Goal: Information Seeking & Learning: Learn about a topic

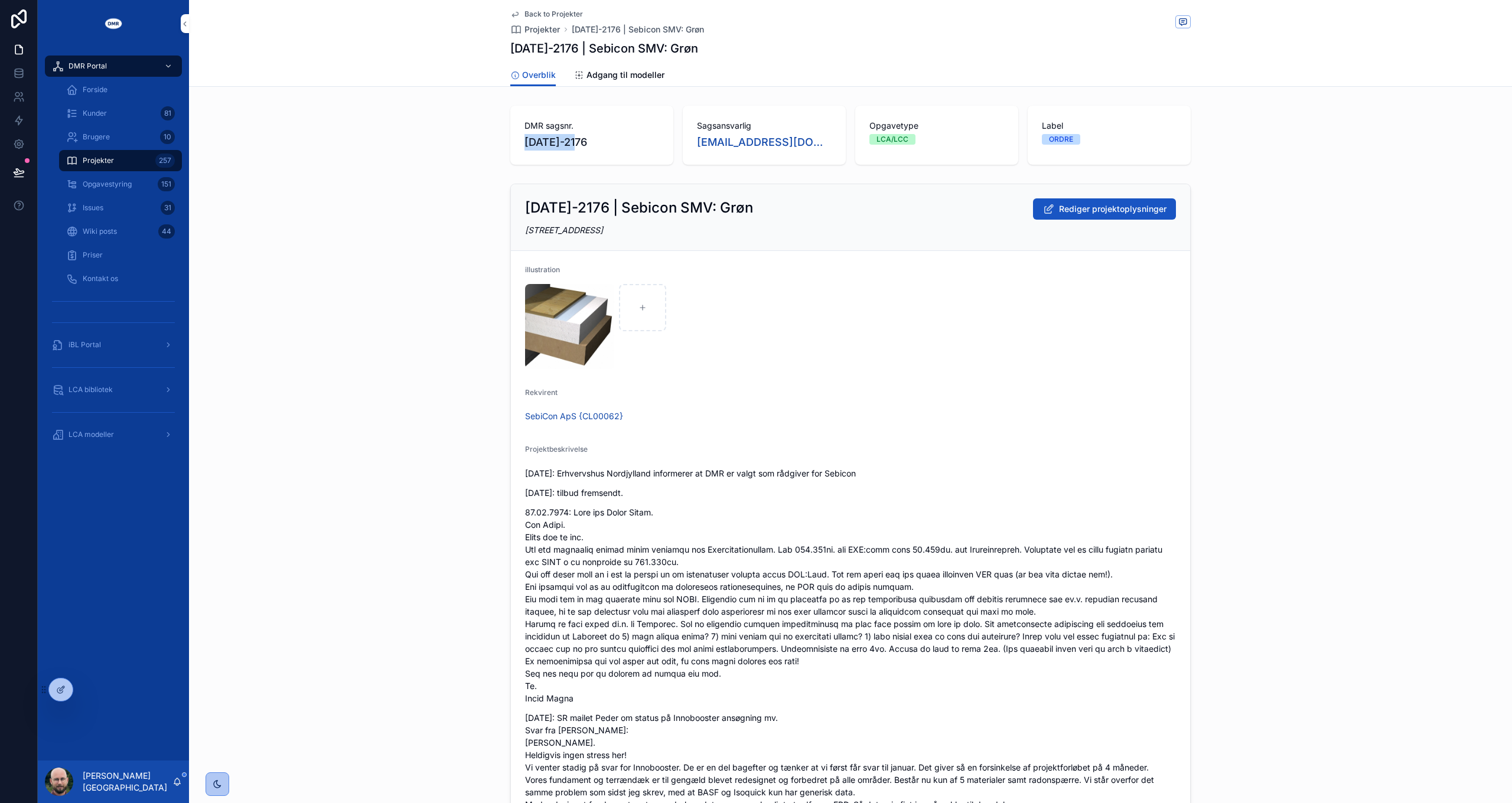
click at [94, 181] on span "Opgavestyring" at bounding box center [107, 185] width 49 height 9
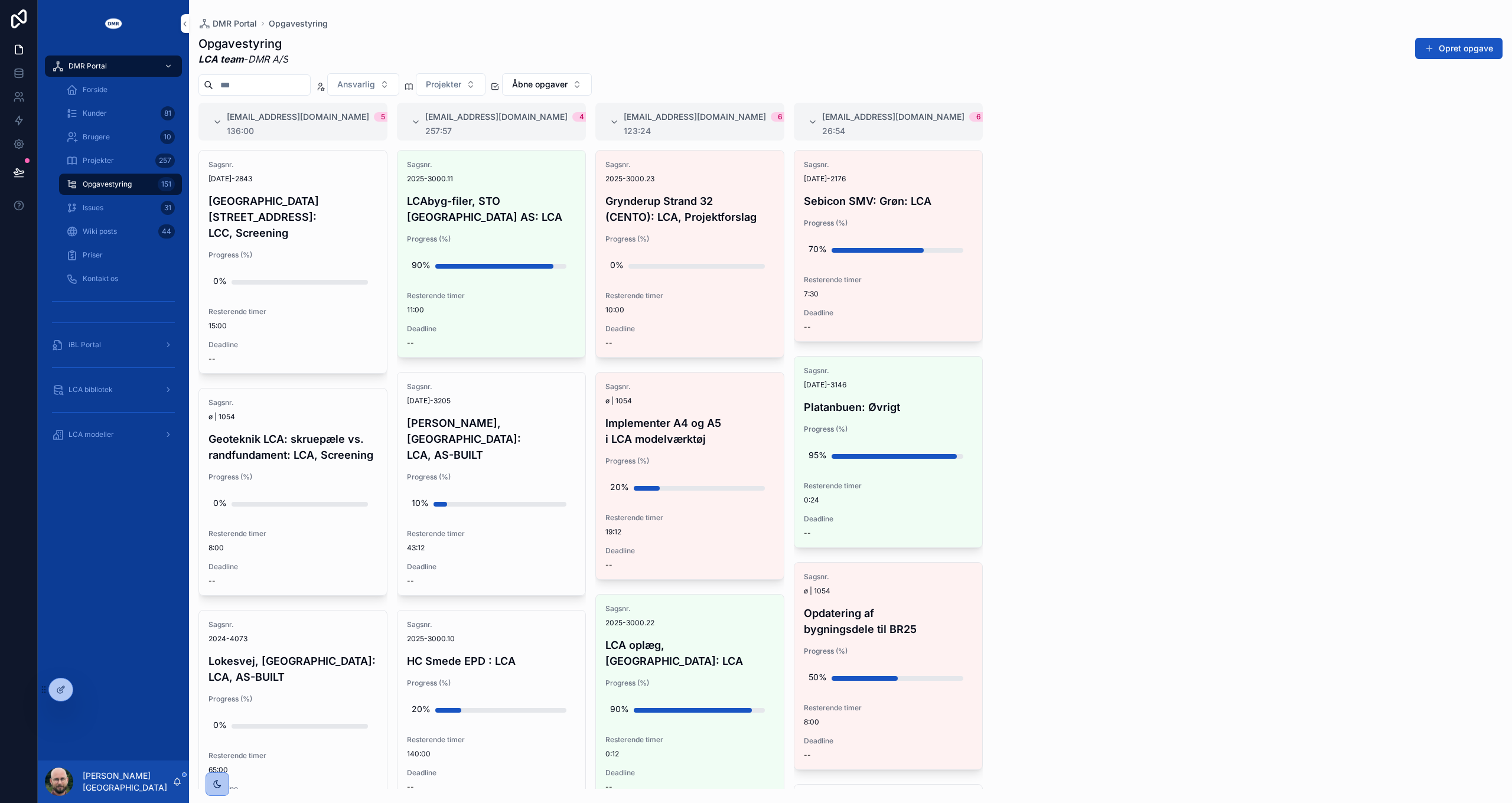
click at [215, 786] on icon "scrollable content" at bounding box center [217, 784] width 9 height 9
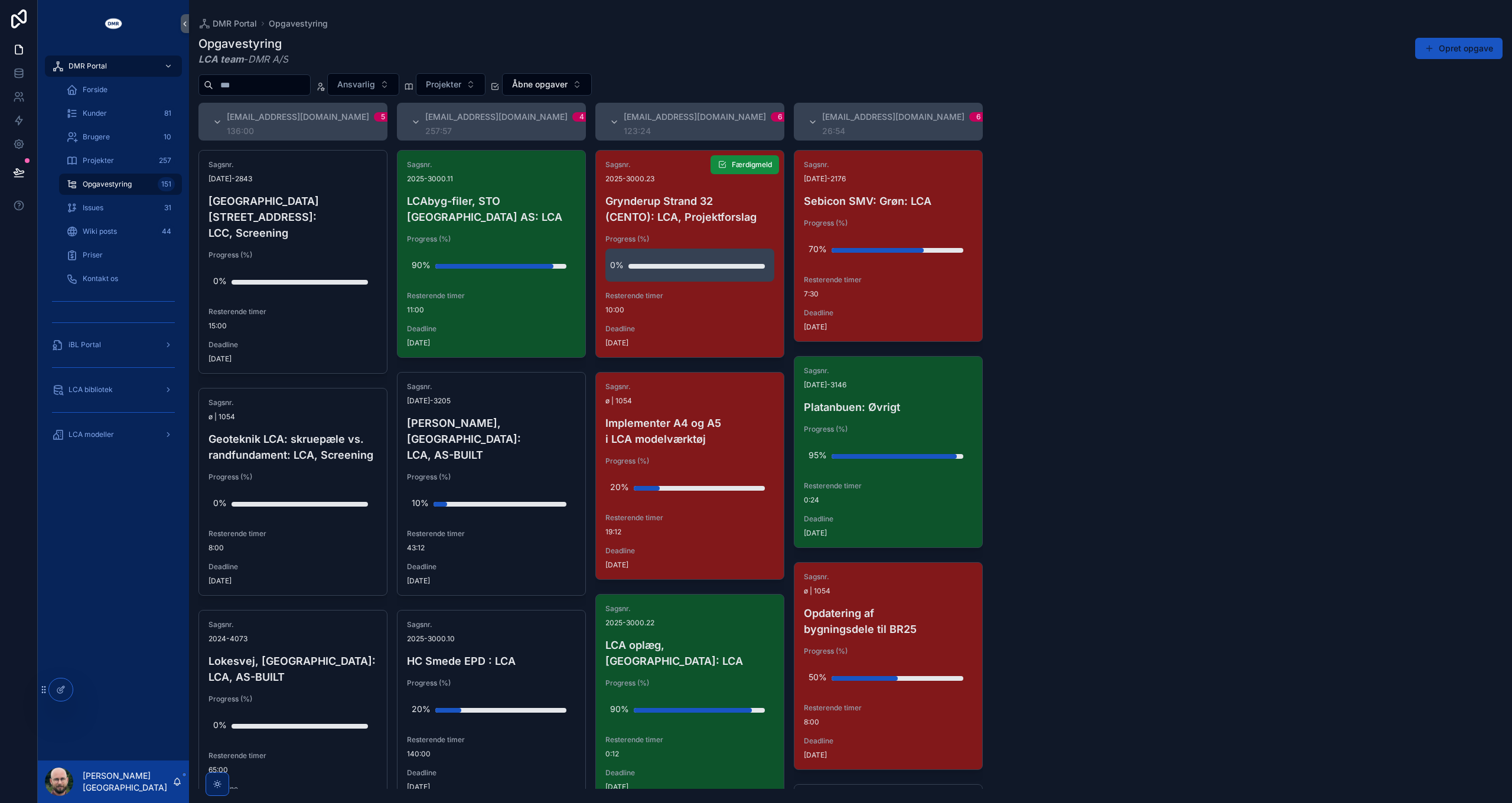
click at [657, 262] on div "0%" at bounding box center [690, 265] width 159 height 24
drag, startPoint x: 625, startPoint y: 276, endPoint x: 601, endPoint y: 274, distance: 24.1
click at [601, 274] on div "DMR Portal Forside Kunder 81 Brugere 10 Projekter 257 Opgavestyring 151 Issues …" at bounding box center [775, 402] width 1474 height 803
type input "***"
click at [753, 275] on icon "scrollable content" at bounding box center [755, 274] width 9 height 9
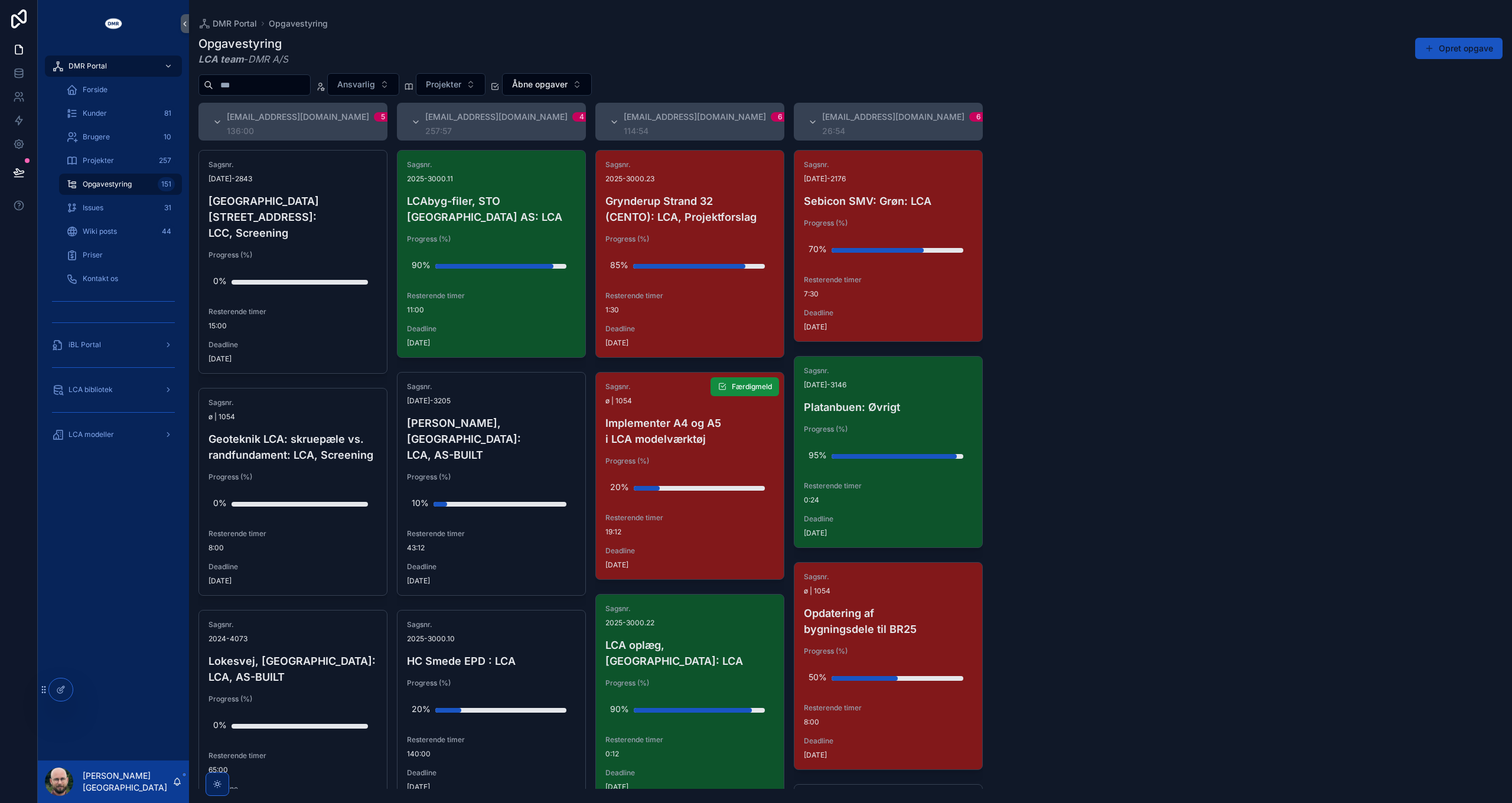
click at [680, 548] on span "Deadline" at bounding box center [690, 551] width 169 height 9
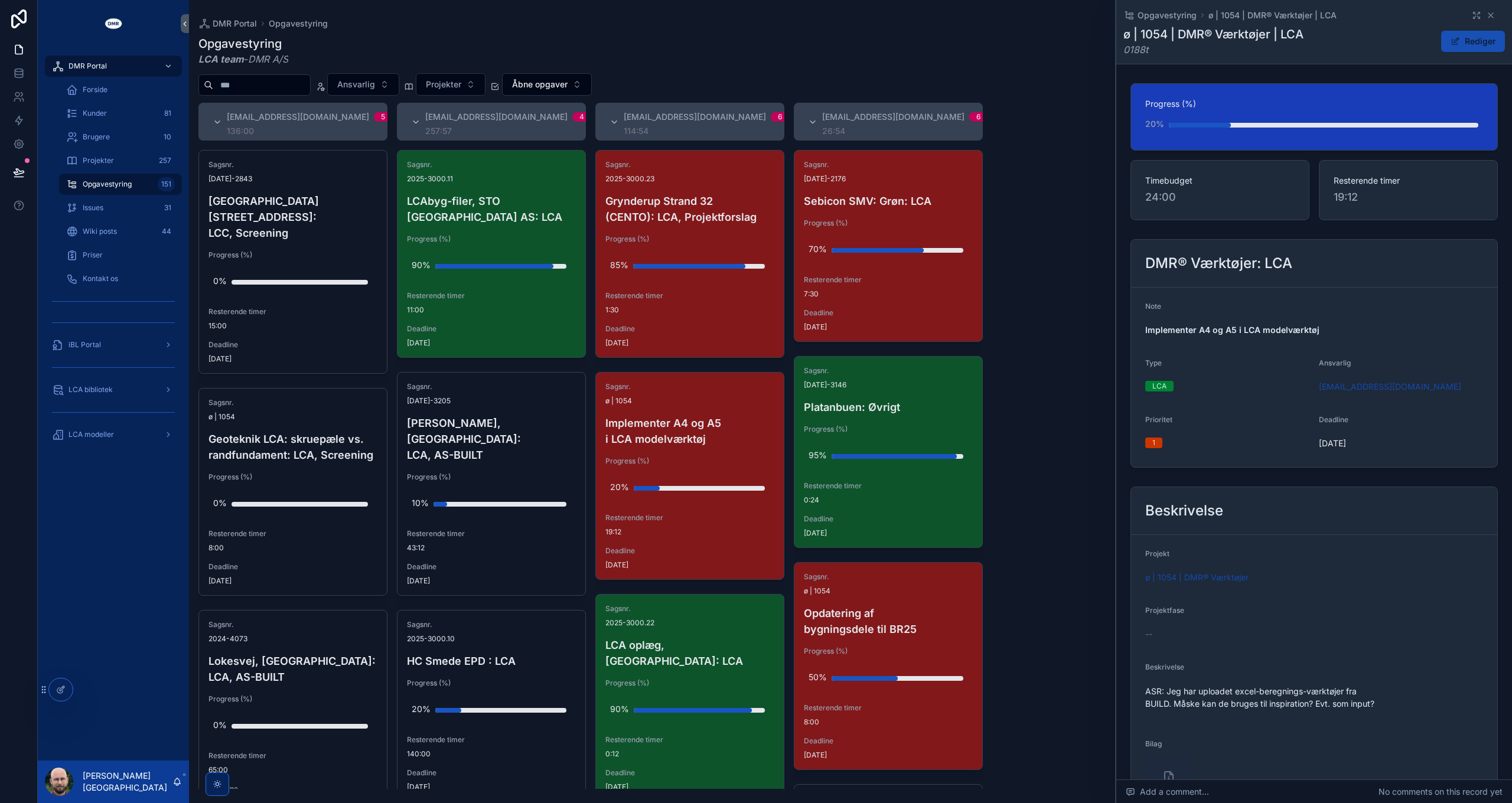
click at [1465, 40] on button "Rediger" at bounding box center [1473, 41] width 64 height 21
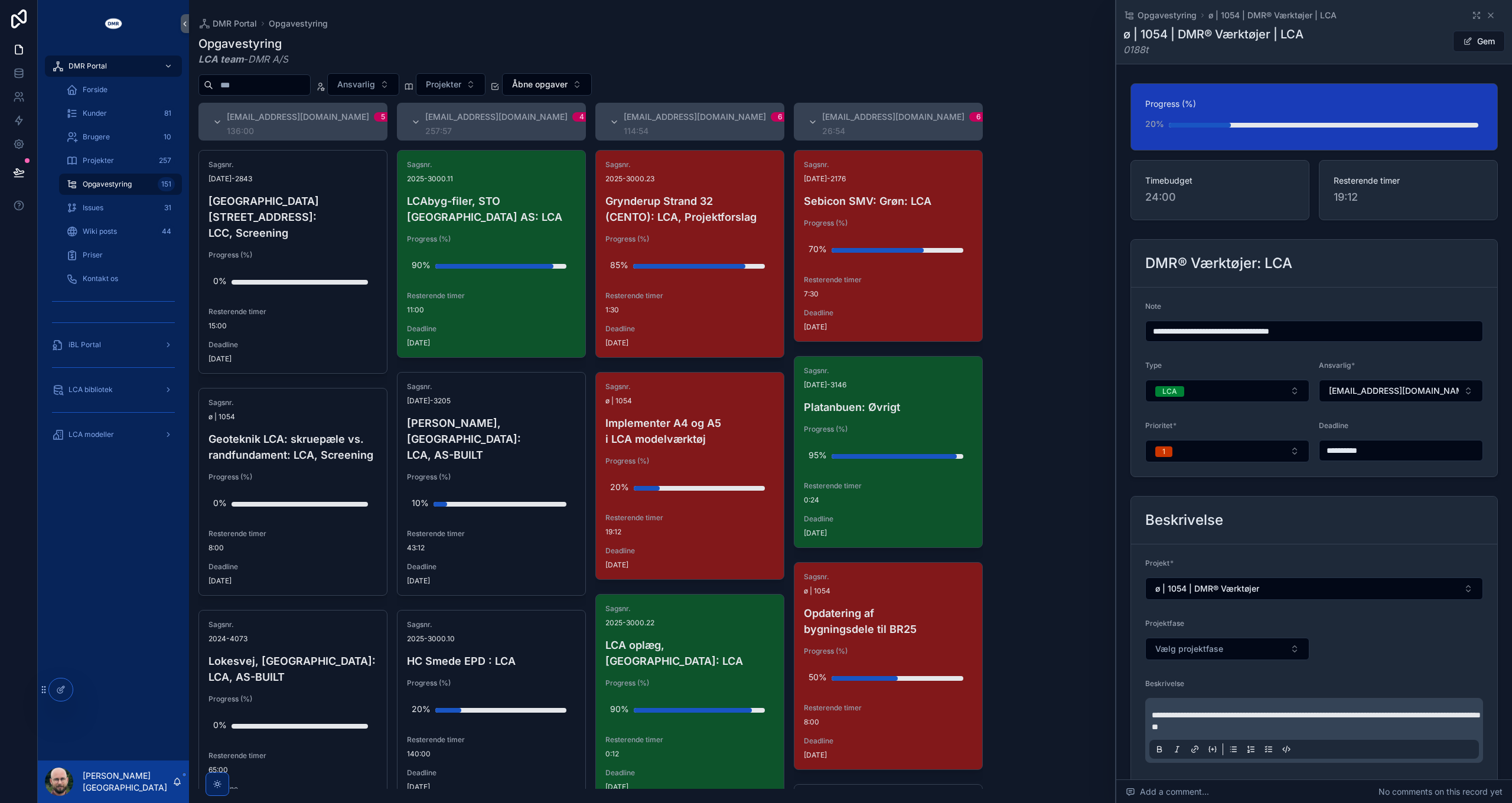
click at [1355, 447] on input "**********" at bounding box center [1401, 450] width 163 height 17
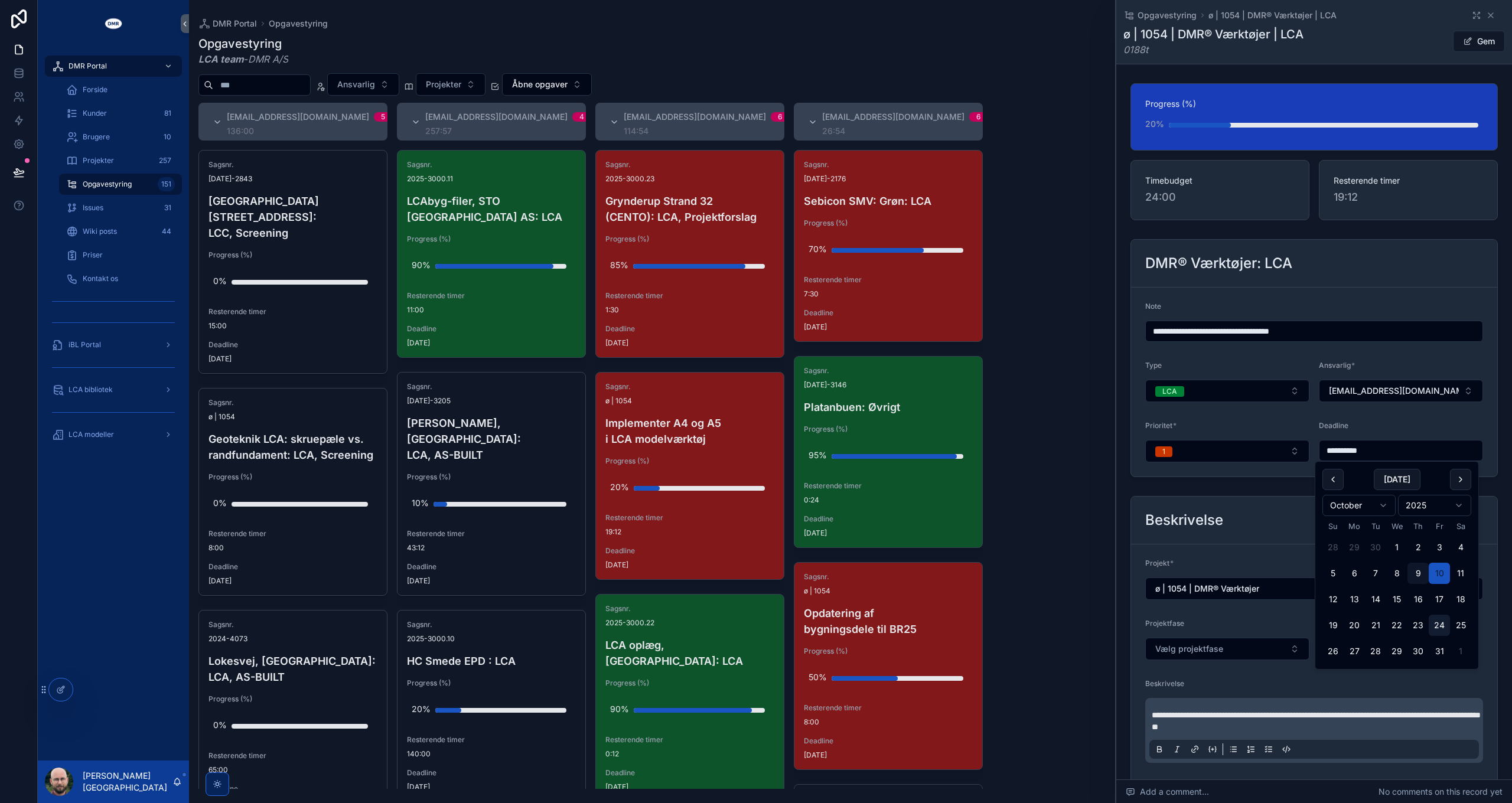
click at [1439, 628] on button "24" at bounding box center [1439, 625] width 21 height 21
type input "**********"
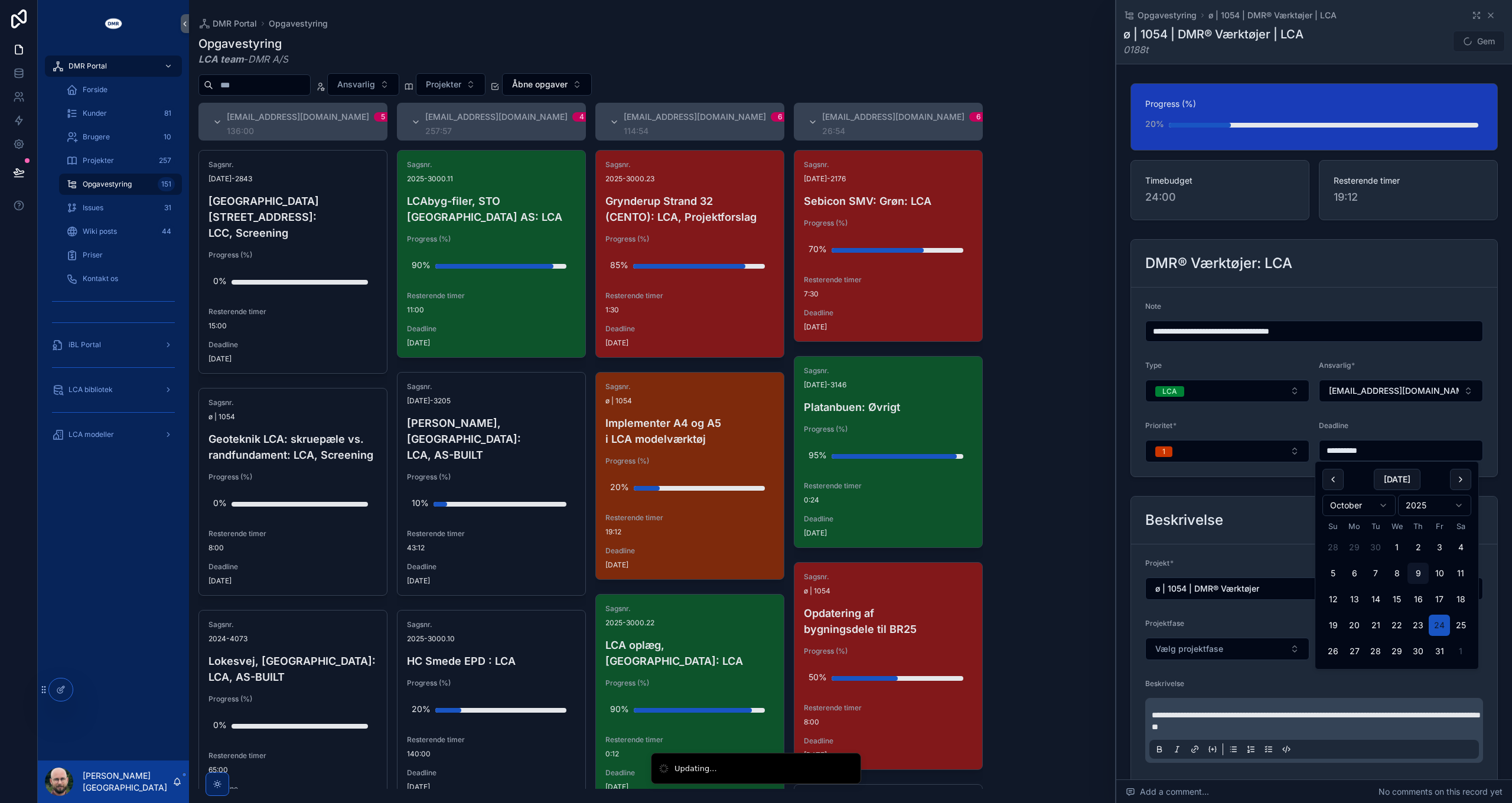
click at [1385, 407] on form "**********" at bounding box center [1314, 383] width 366 height 189
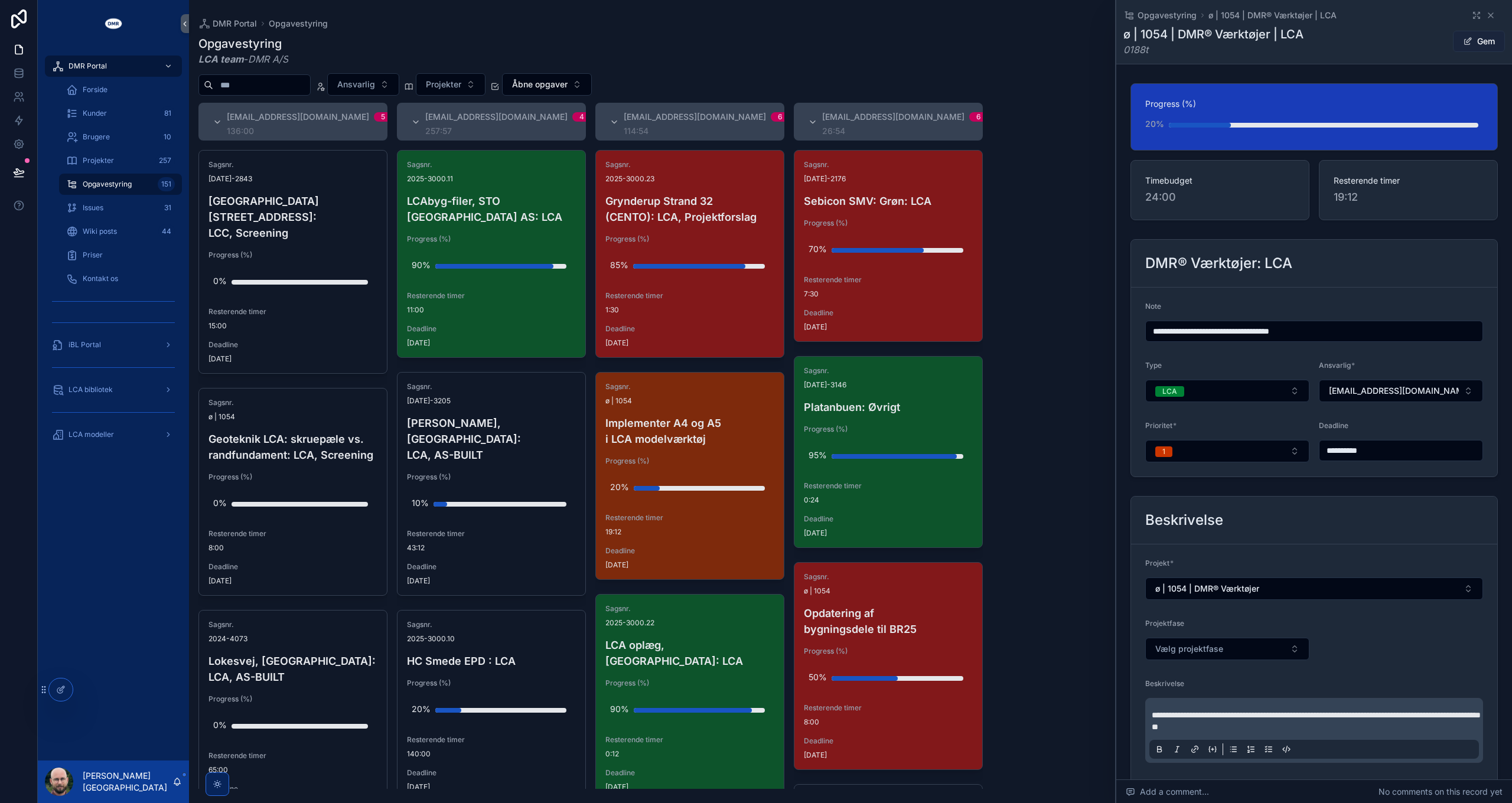
click at [1478, 38] on button "Gem" at bounding box center [1479, 41] width 52 height 21
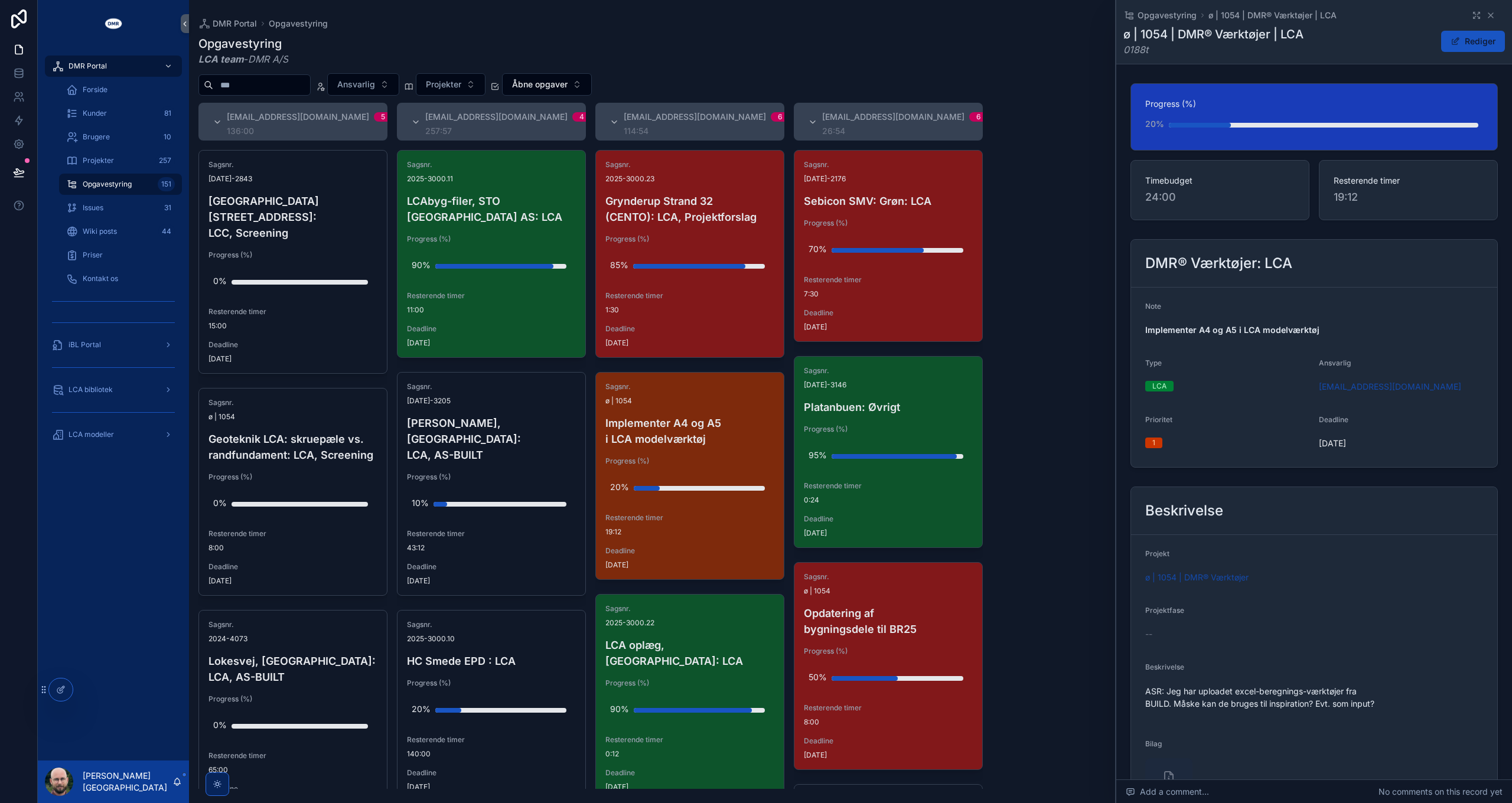
click at [1069, 354] on div "[EMAIL_ADDRESS][DOMAIN_NAME] 5 136:00 Sagsnr. [DATE]-2843 [GEOGRAPHIC_DATA], [S…" at bounding box center [851, 446] width 1323 height 686
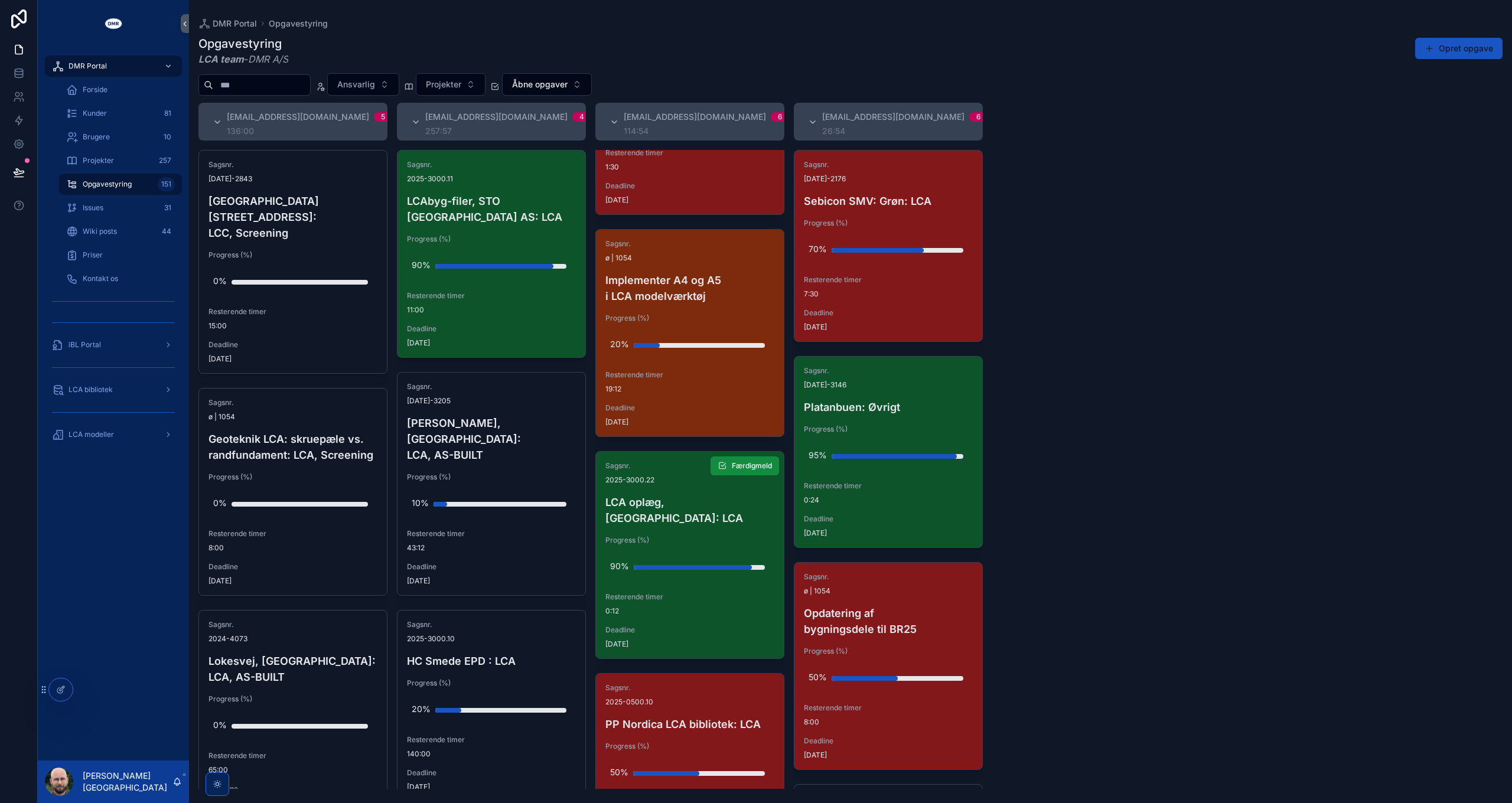
scroll to position [177, 0]
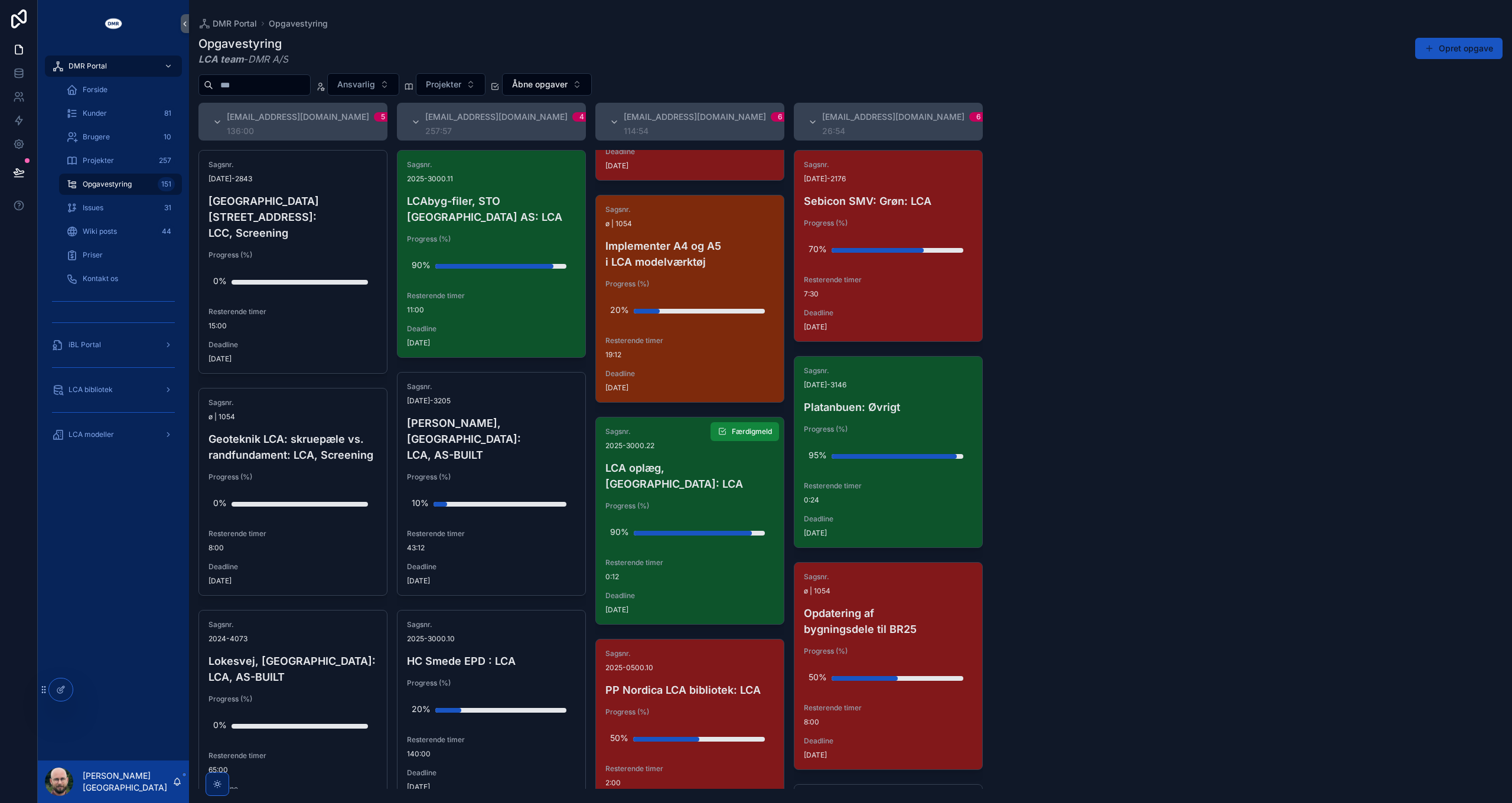
click at [739, 428] on span "Færdigmeld" at bounding box center [751, 431] width 40 height 9
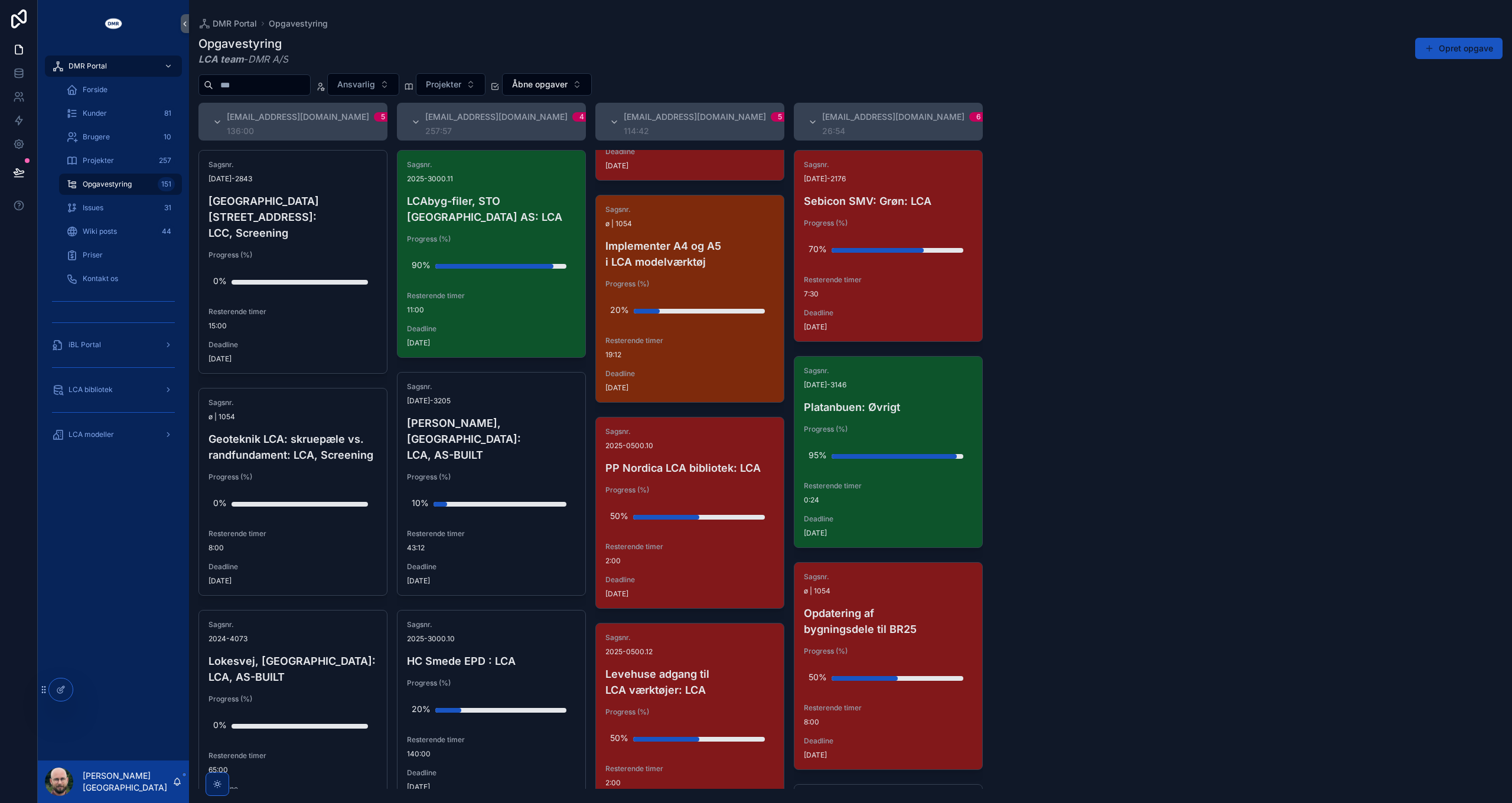
scroll to position [236, 0]
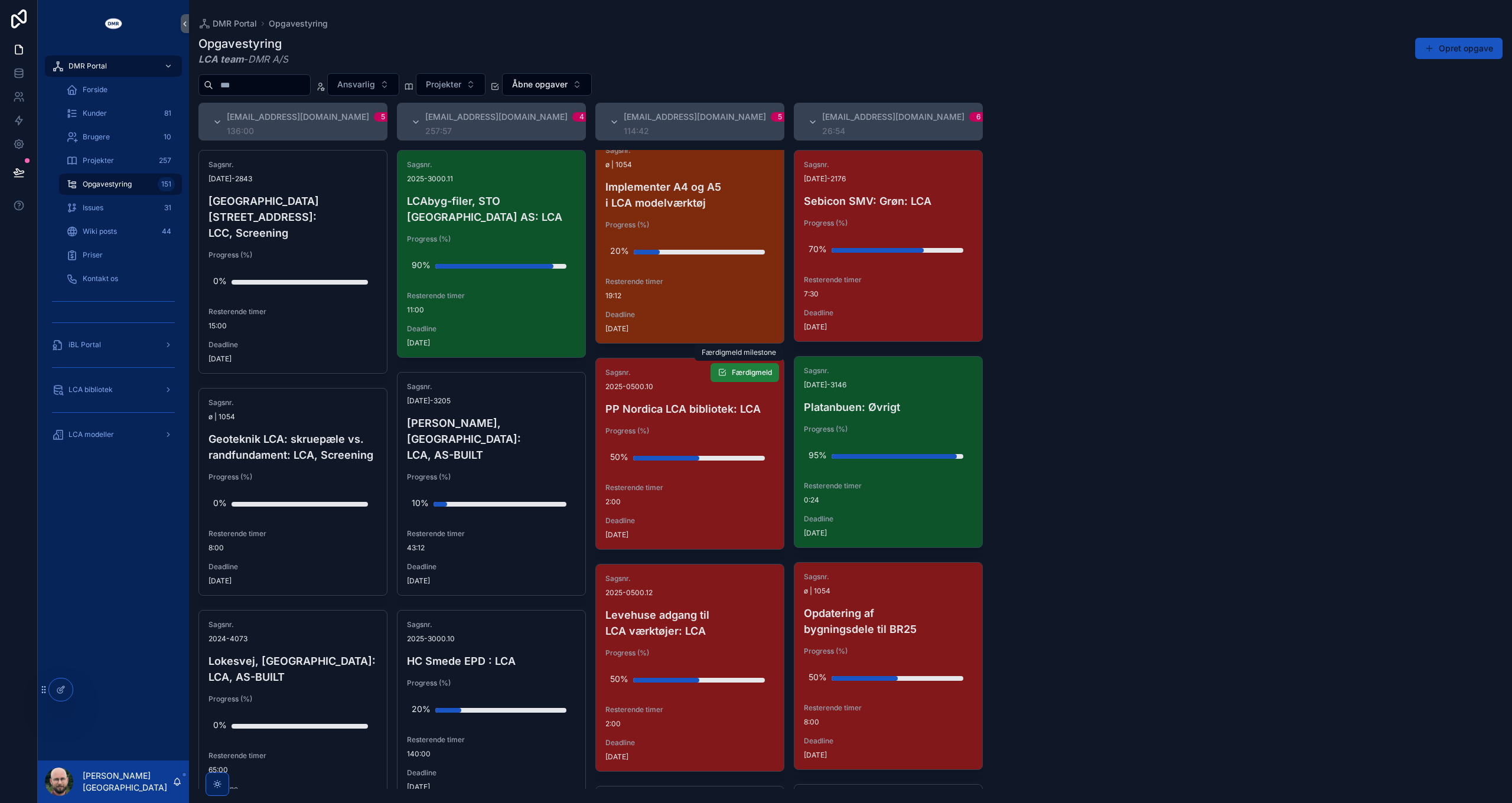
click at [745, 376] on span "Færdigmeld" at bounding box center [751, 372] width 40 height 9
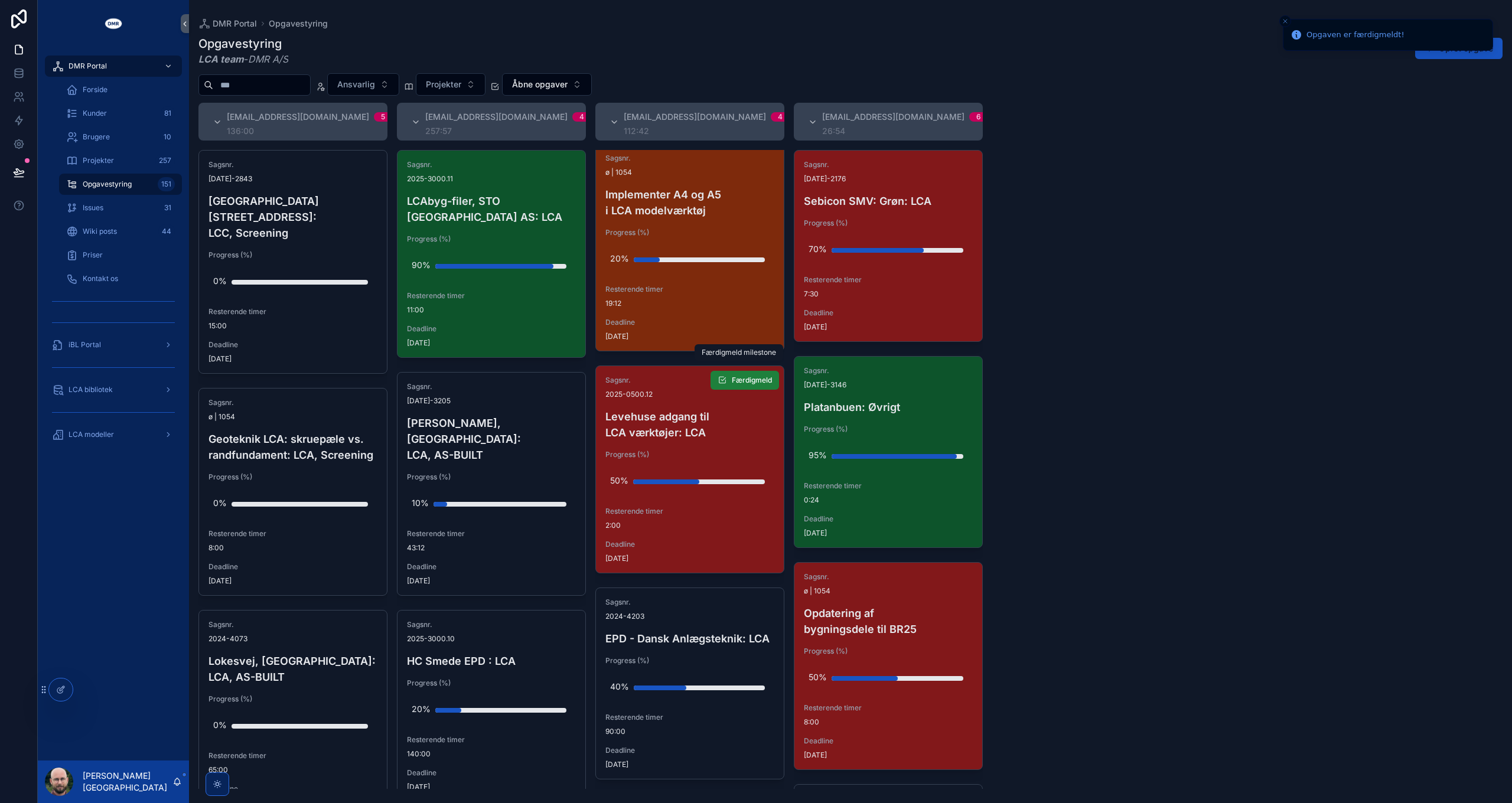
click at [746, 375] on span "Færdigmeld" at bounding box center [751, 380] width 40 height 9
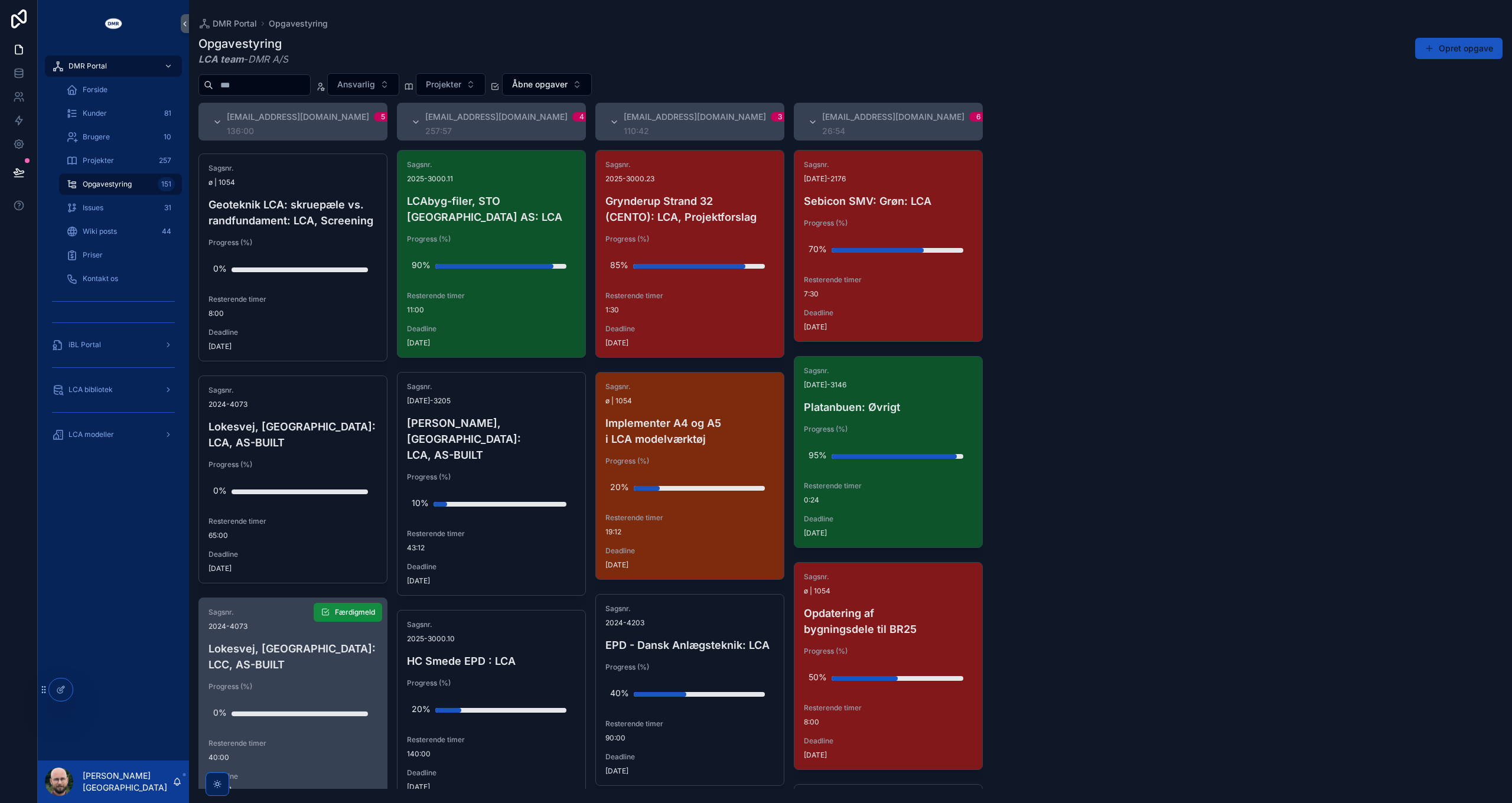
scroll to position [0, 0]
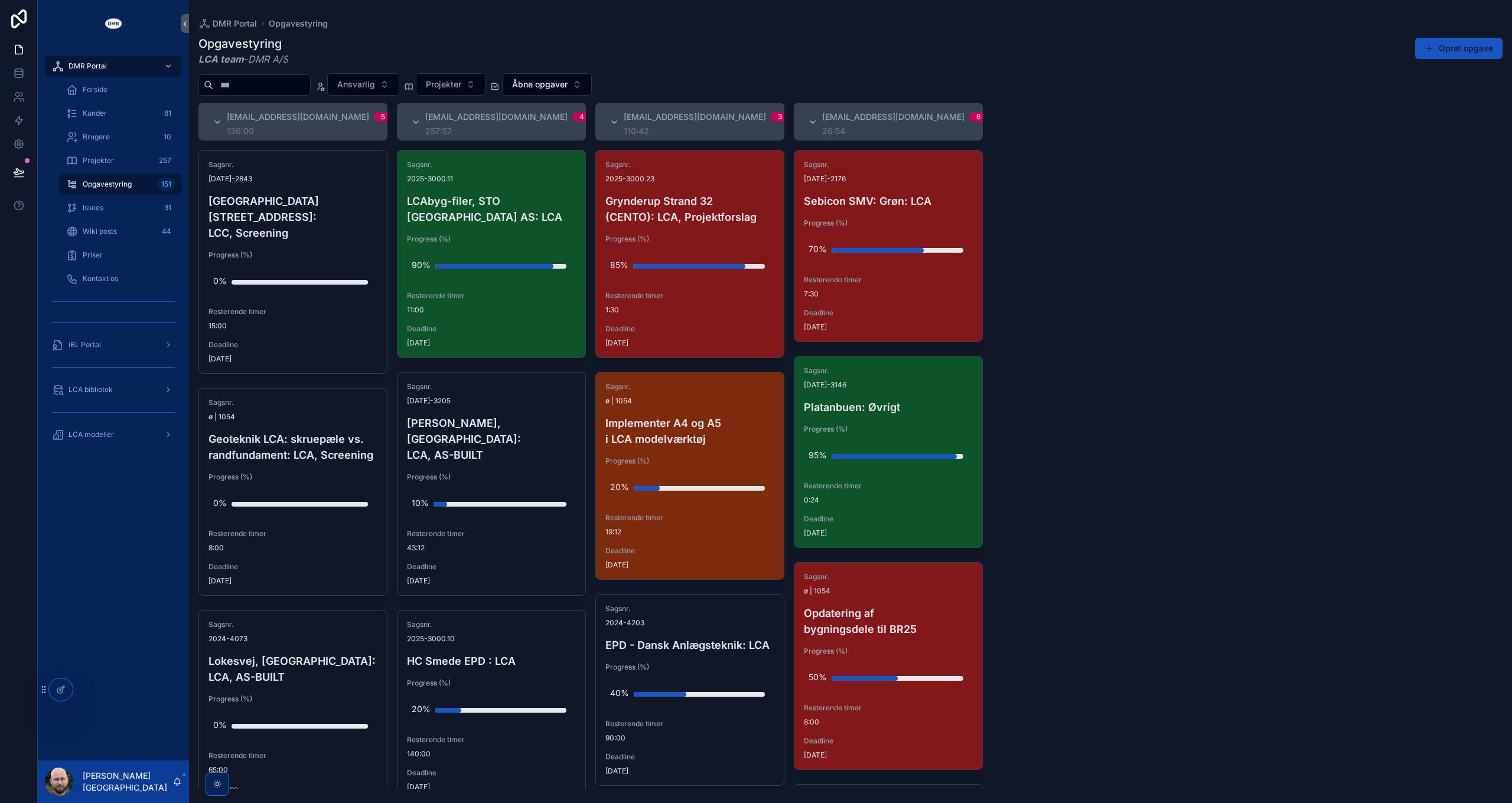
click at [104, 159] on span "Projekter" at bounding box center [99, 161] width 32 height 9
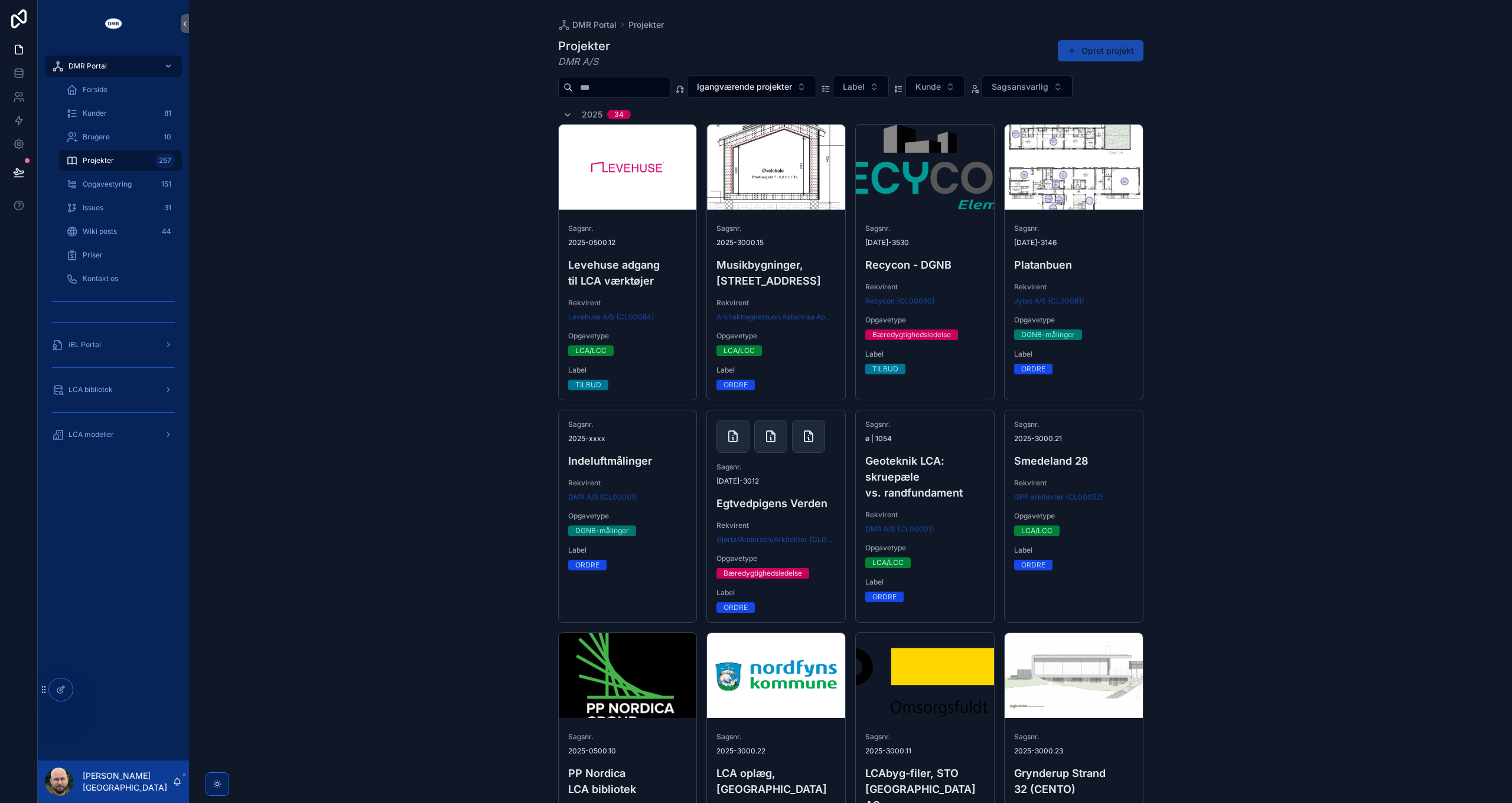
click at [1113, 53] on button "Opret projekt" at bounding box center [1101, 50] width 86 height 21
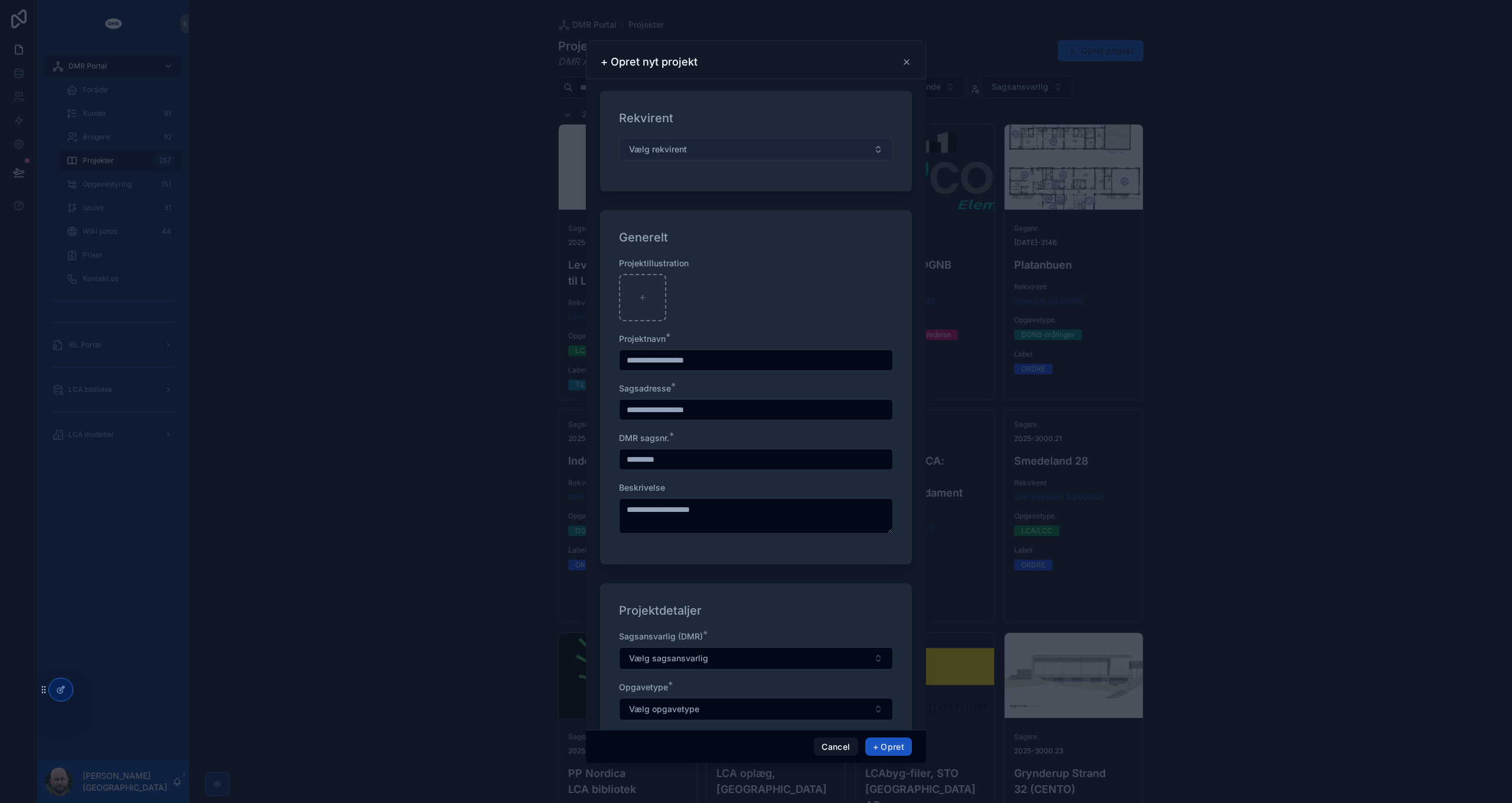
click at [691, 150] on button "Vælg rekvirent" at bounding box center [755, 149] width 274 height 22
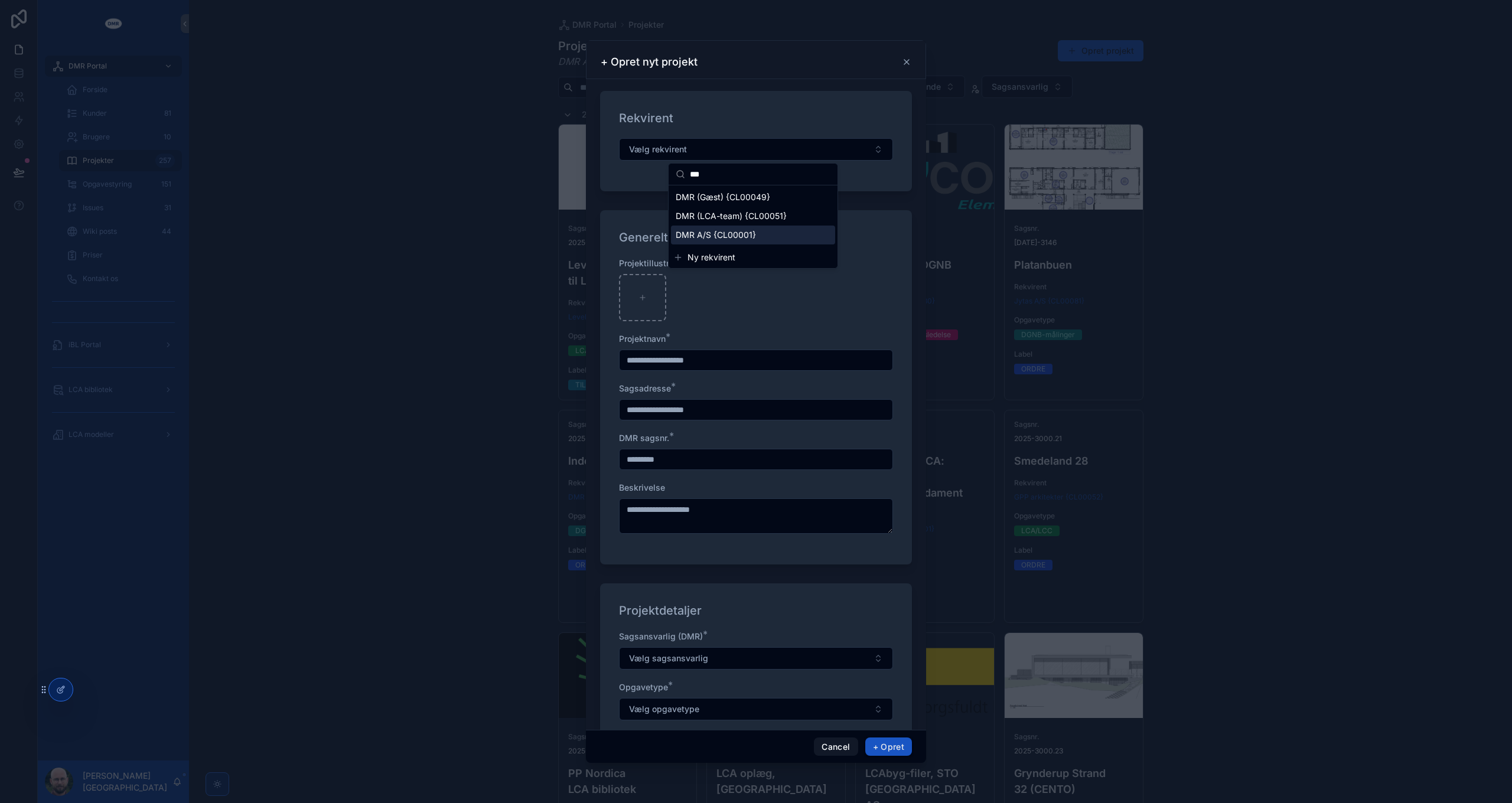
type input "***"
click at [739, 236] on span "DMR A/S {CL00001}" at bounding box center [716, 234] width 80 height 12
click at [697, 357] on input "scrollable content" at bounding box center [756, 360] width 273 height 17
type input "**********"
click at [690, 404] on input "scrollable content" at bounding box center [756, 409] width 273 height 17
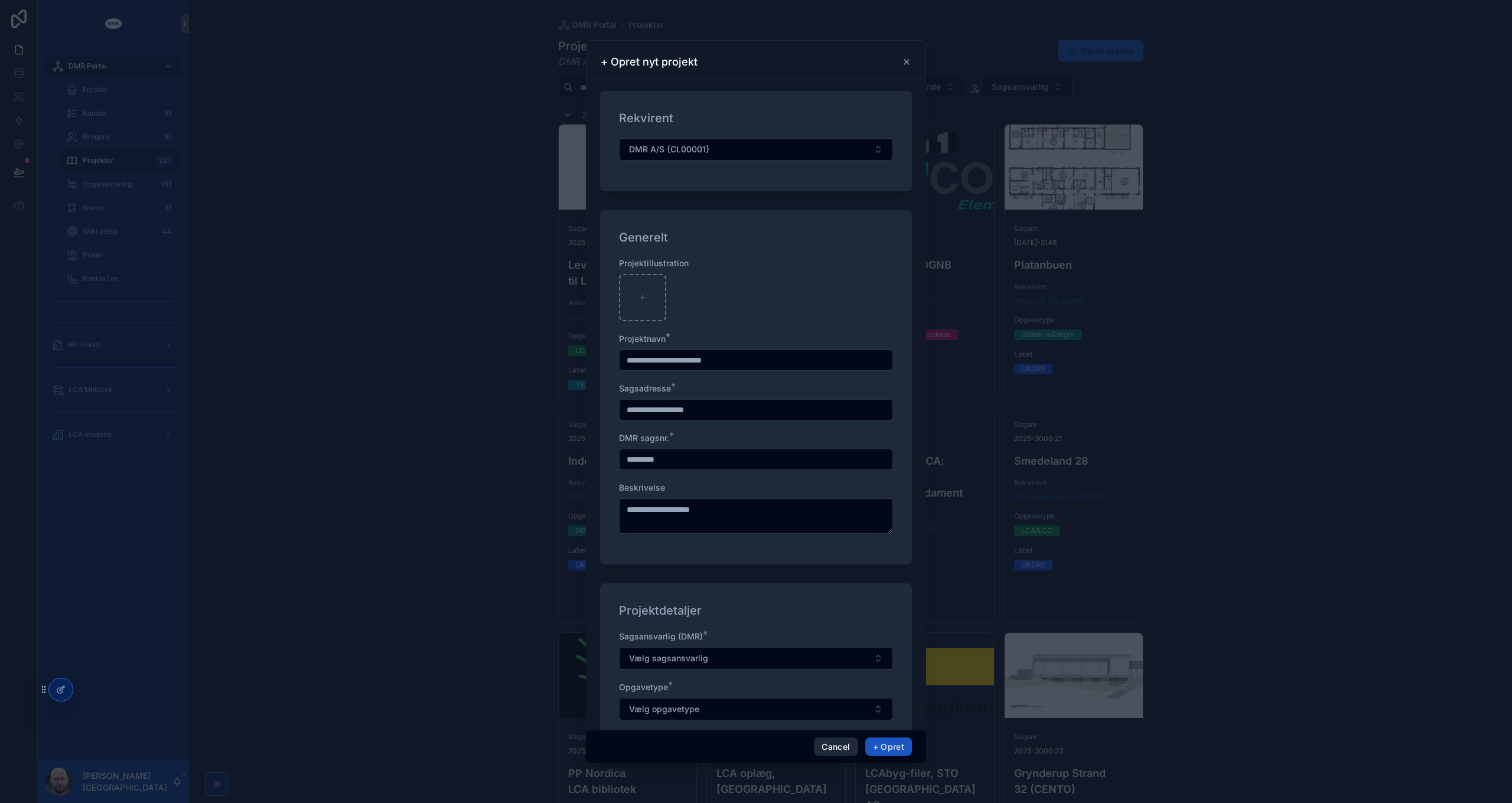
click at [847, 744] on button "Cancel" at bounding box center [835, 747] width 43 height 19
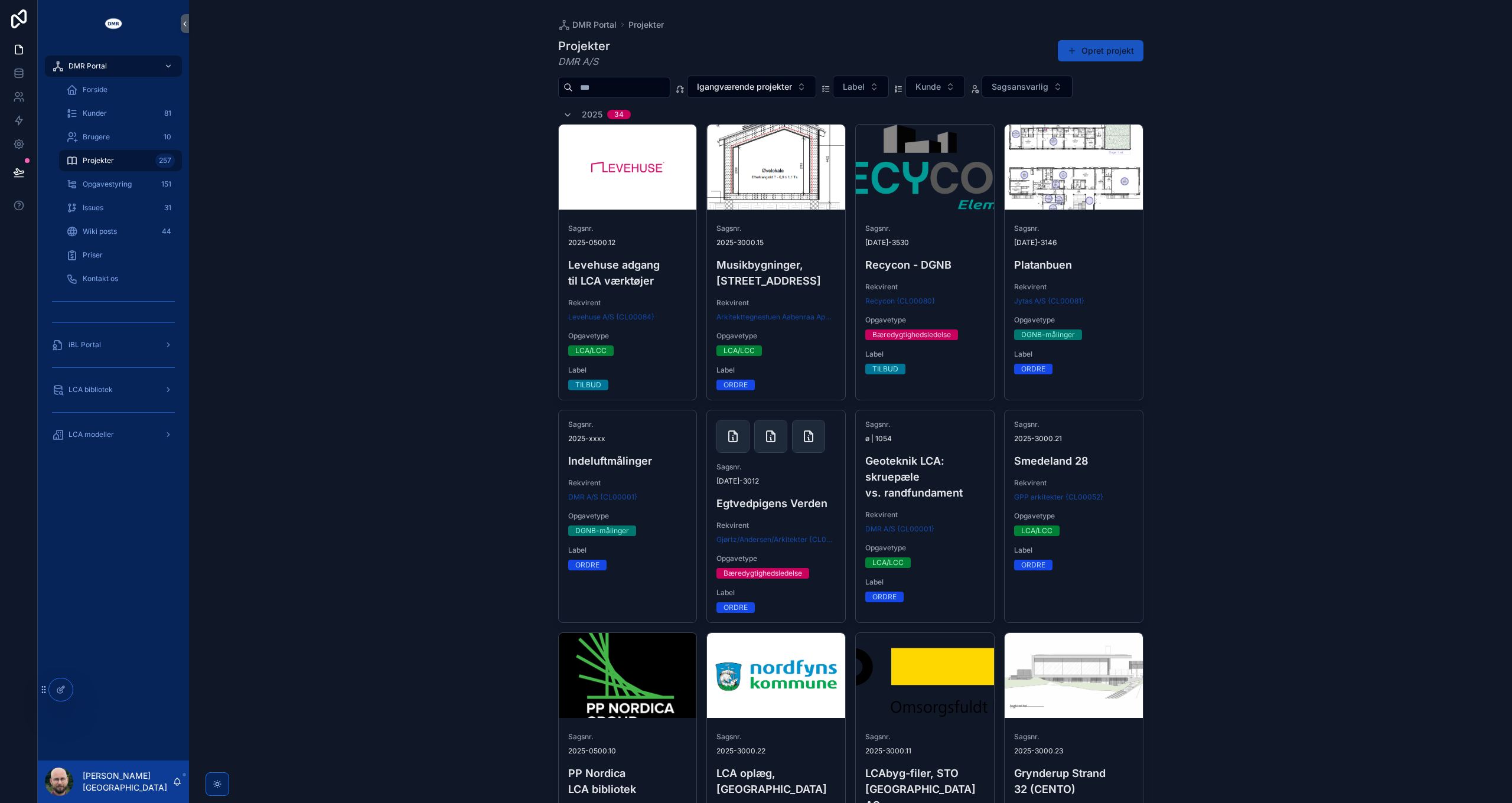
click at [117, 180] on span "Opgavestyring" at bounding box center [107, 185] width 49 height 9
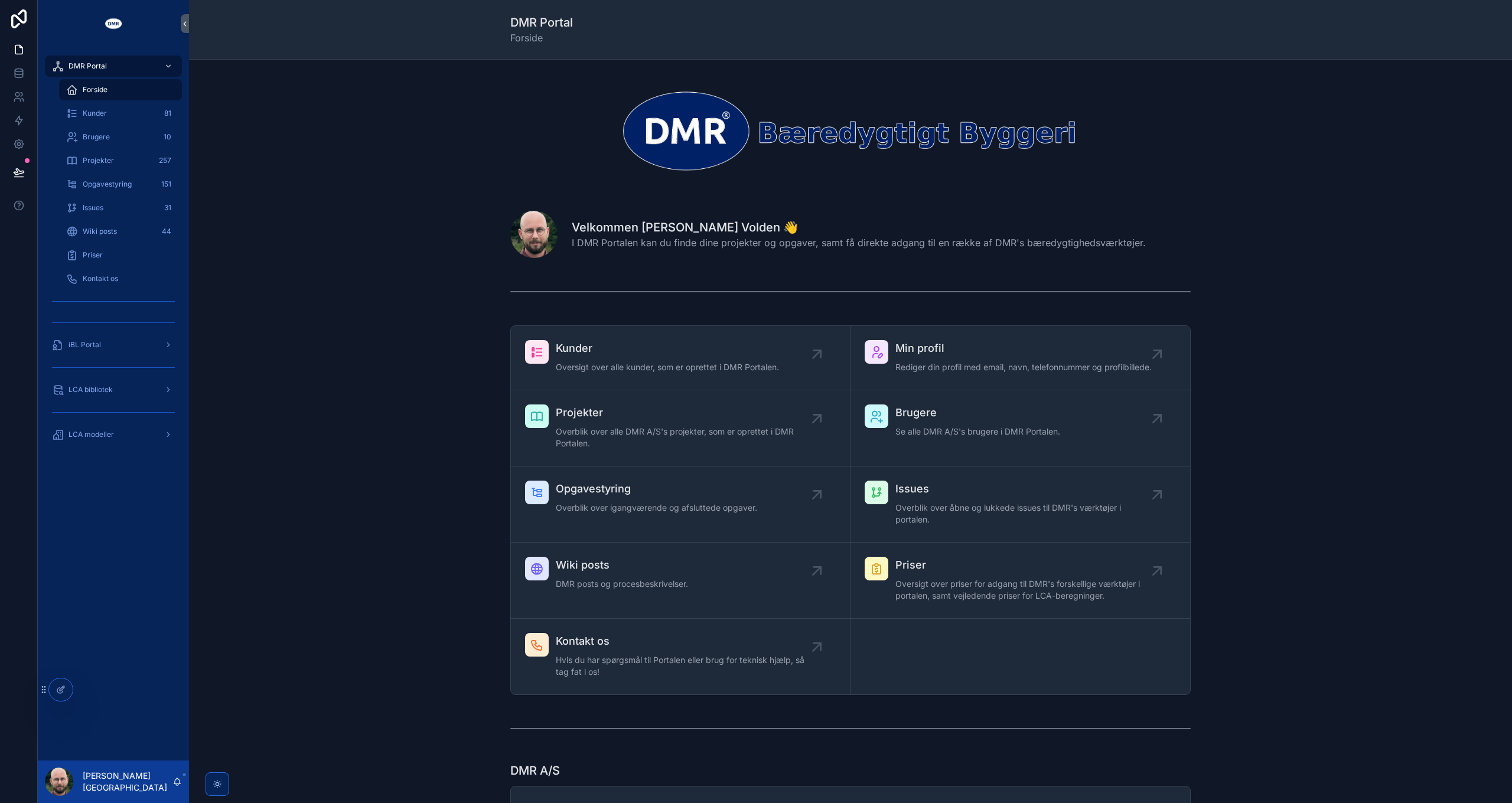
click at [1304, 372] on div "Kunder Oversigt over alle kunder, som er oprettet i DMR Portalen. Min profil Re…" at bounding box center [851, 510] width 1304 height 379
click at [113, 180] on span "Opgavestyring" at bounding box center [107, 185] width 49 height 9
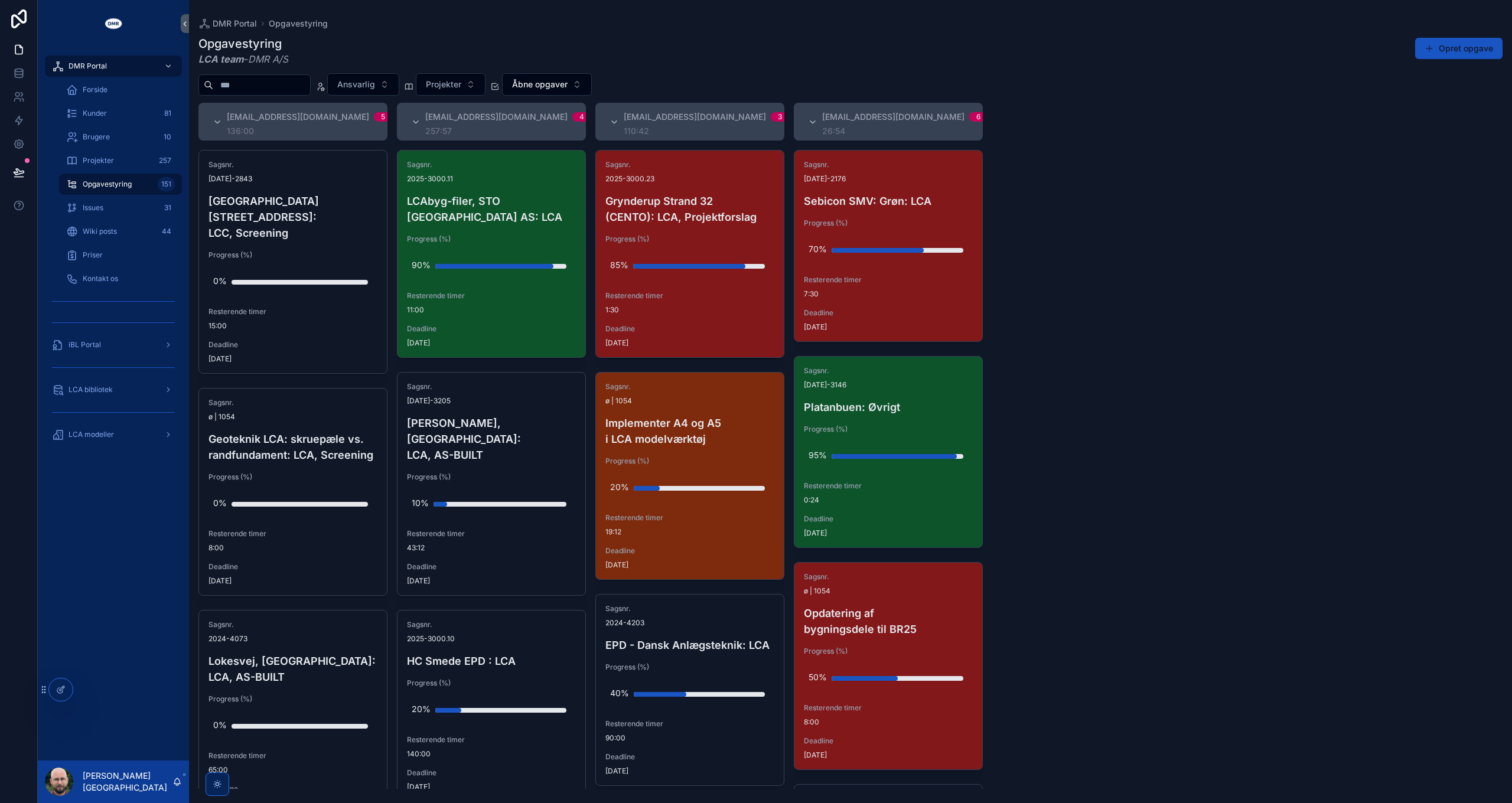
click at [1121, 457] on div "[EMAIL_ADDRESS][DOMAIN_NAME] 5 136:00 Sagsnr. [DATE]-2843 [GEOGRAPHIC_DATA], [S…" at bounding box center [851, 446] width 1323 height 686
click at [1164, 273] on div "[EMAIL_ADDRESS][DOMAIN_NAME] 5 136:00 Sagsnr. [DATE]-2843 [GEOGRAPHIC_DATA], [S…" at bounding box center [851, 446] width 1323 height 686
click at [1216, 363] on div "[EMAIL_ADDRESS][DOMAIN_NAME] 5 136:00 Sagsnr. [DATE]-2843 [GEOGRAPHIC_DATA], [S…" at bounding box center [851, 446] width 1323 height 686
click at [1188, 330] on div "[EMAIL_ADDRESS][DOMAIN_NAME] 5 136:00 Sagsnr. [DATE]-2843 [GEOGRAPHIC_DATA], [S…" at bounding box center [851, 446] width 1323 height 686
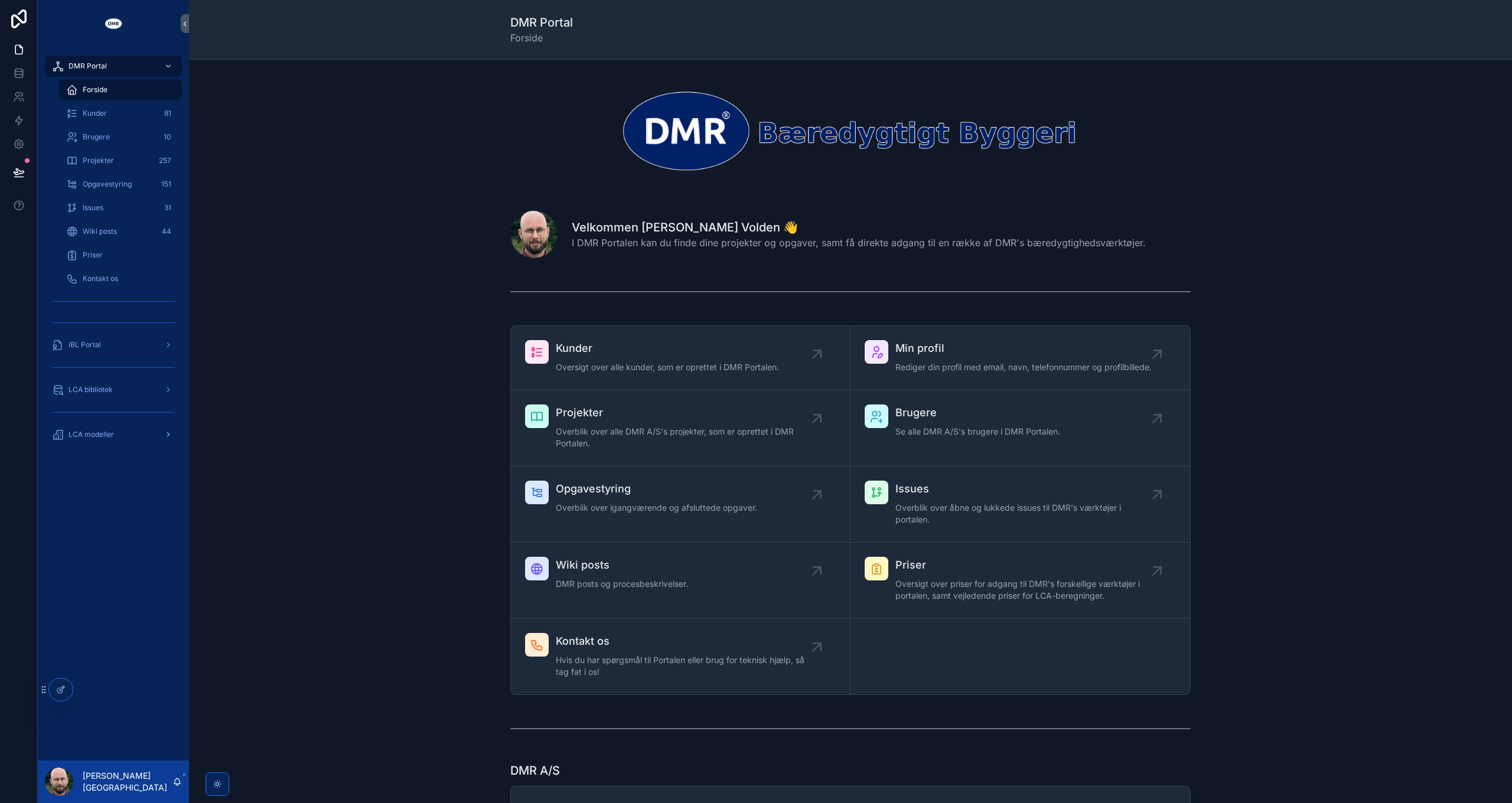
click at [120, 433] on div "LCA modeller" at bounding box center [114, 435] width 123 height 19
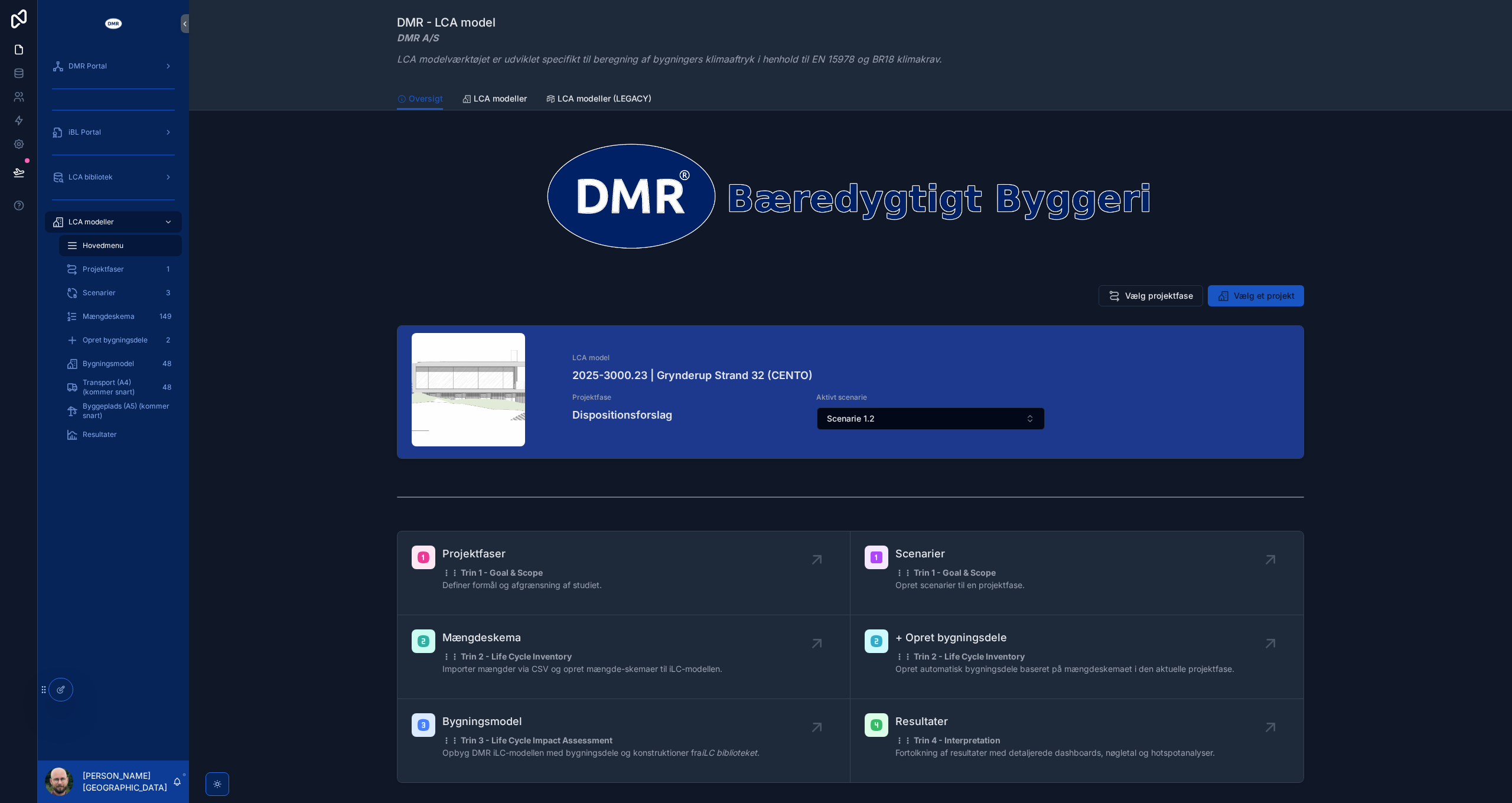
click at [114, 360] on span "Bygningsmodel" at bounding box center [108, 364] width 51 height 9
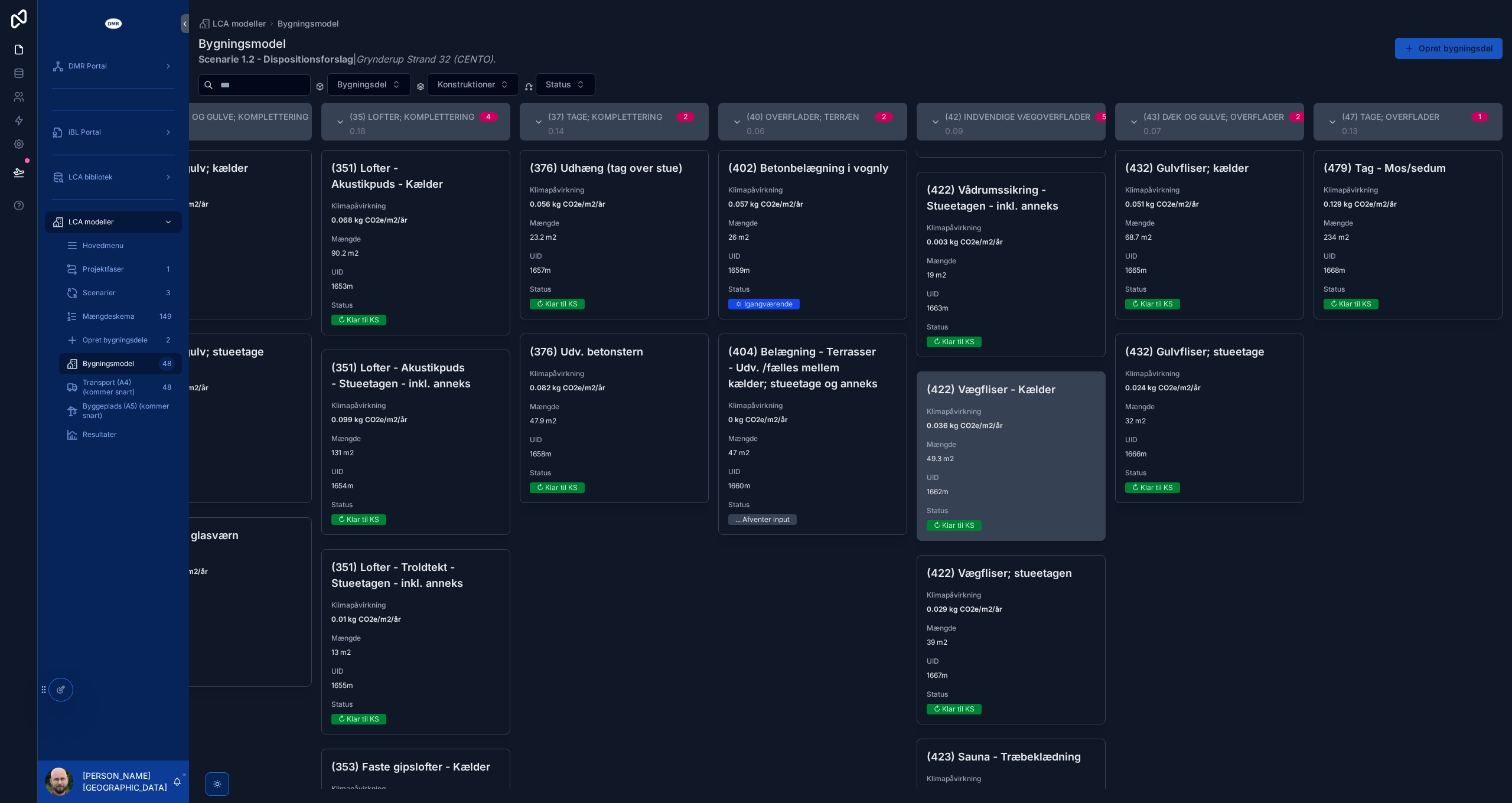
scroll to position [297, 0]
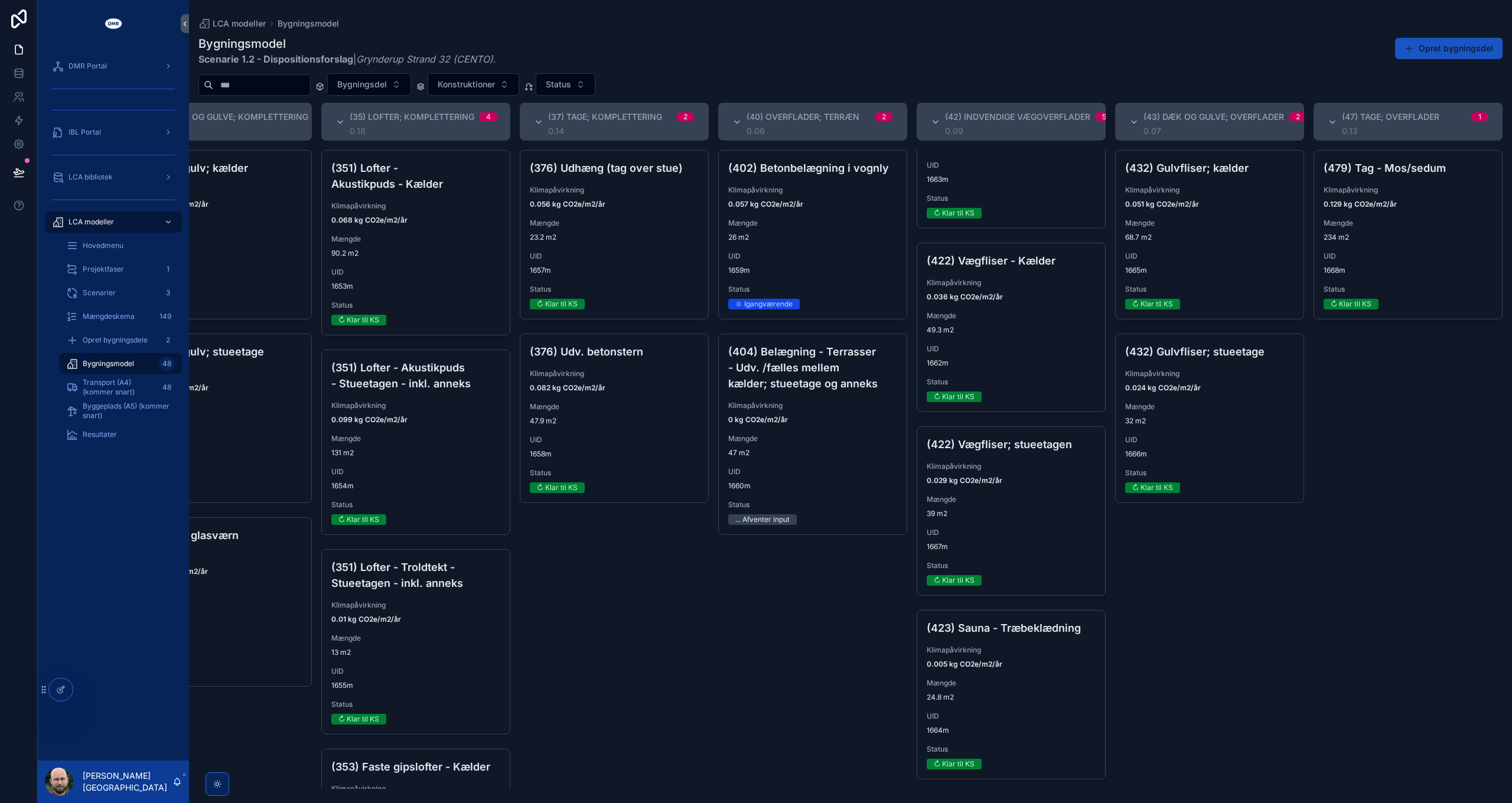
click at [633, 79] on div "Bygningsdel Konstruktioner Status" at bounding box center [851, 84] width 1323 height 22
click at [596, 79] on button "Status" at bounding box center [566, 84] width 60 height 22
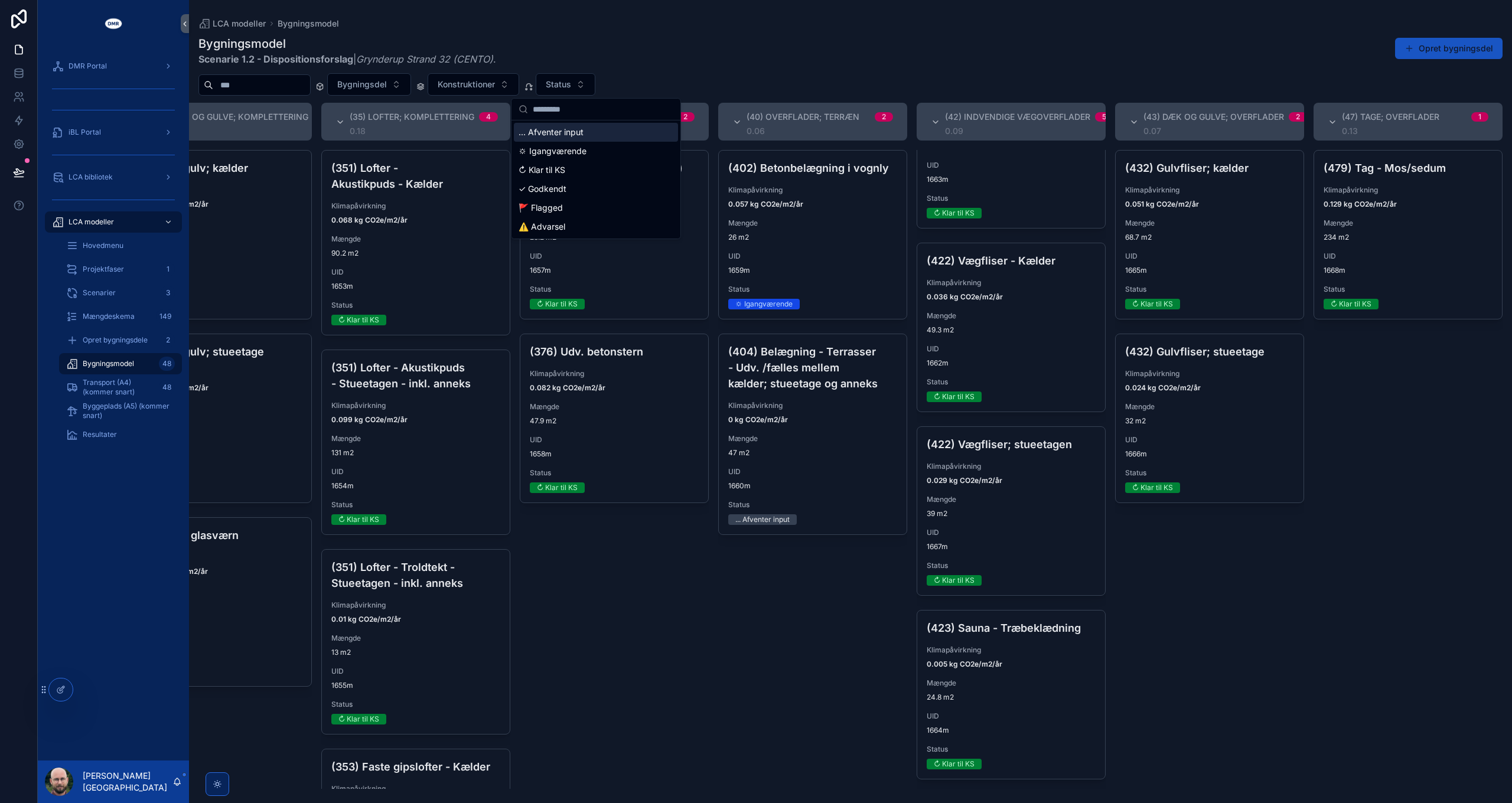
click at [585, 133] on div "... Afventer input" at bounding box center [596, 133] width 164 height 19
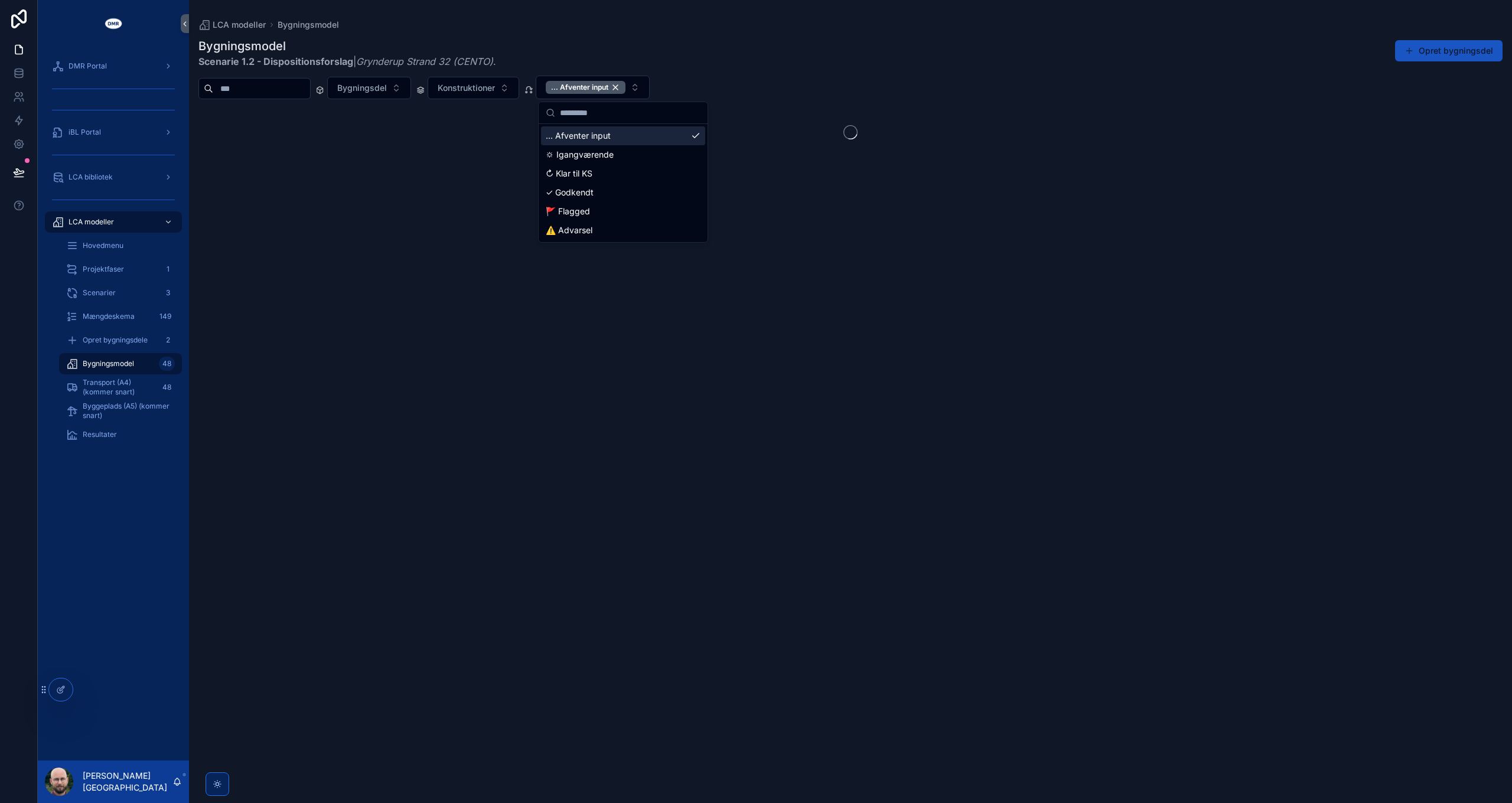
click at [829, 46] on div "Bygningsmodel Scenarie 1.2 - Dispositionsforslag | Grynderup Strand 32 (CENTO) …" at bounding box center [851, 53] width 1304 height 31
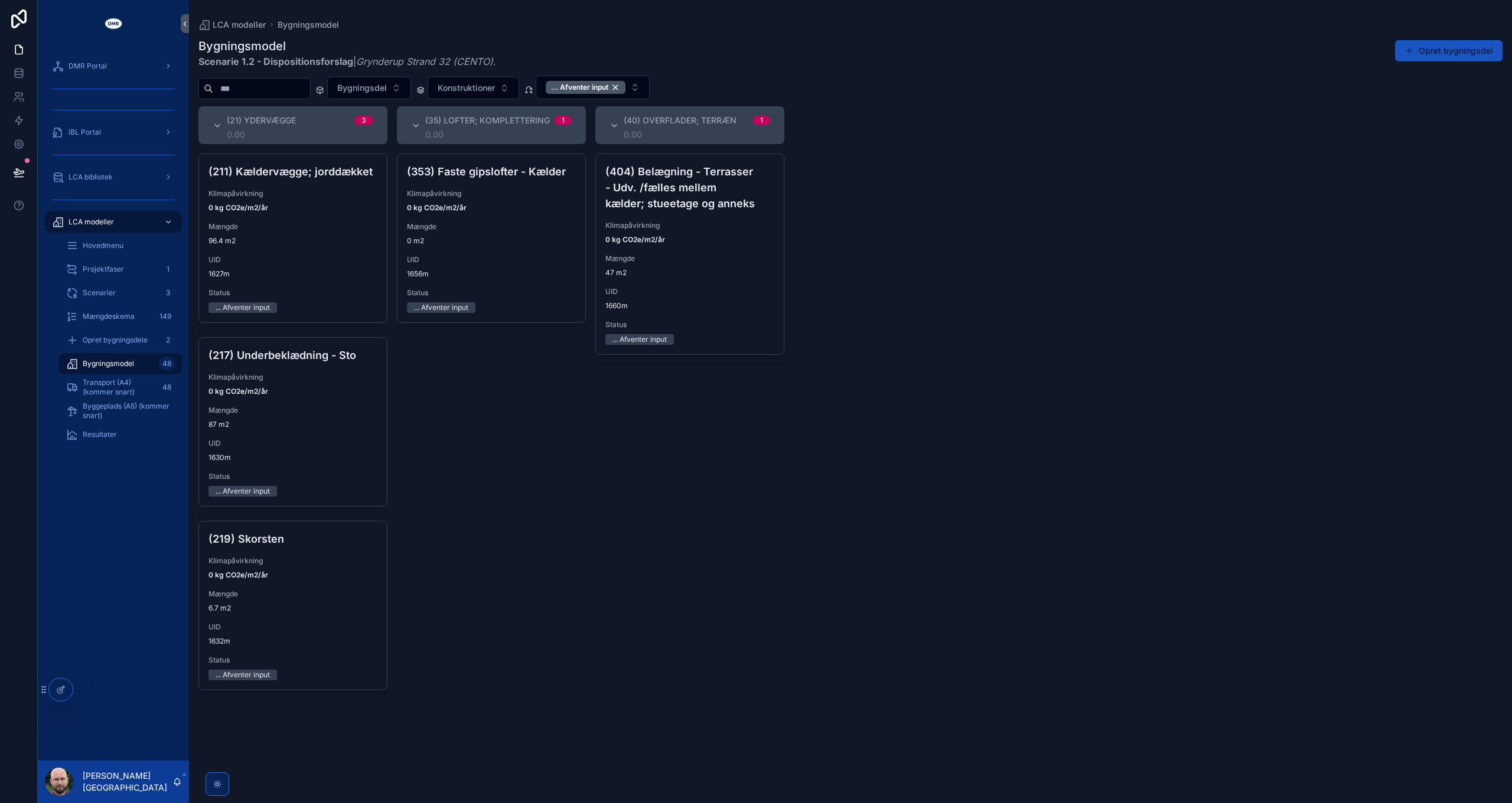
click at [399, 711] on div "(353) Faste gipslofter - Kælder Klimapåvirkning 0 kg CO2e/m2/år Mængde 0 m2 UID…" at bounding box center [492, 471] width 189 height 635
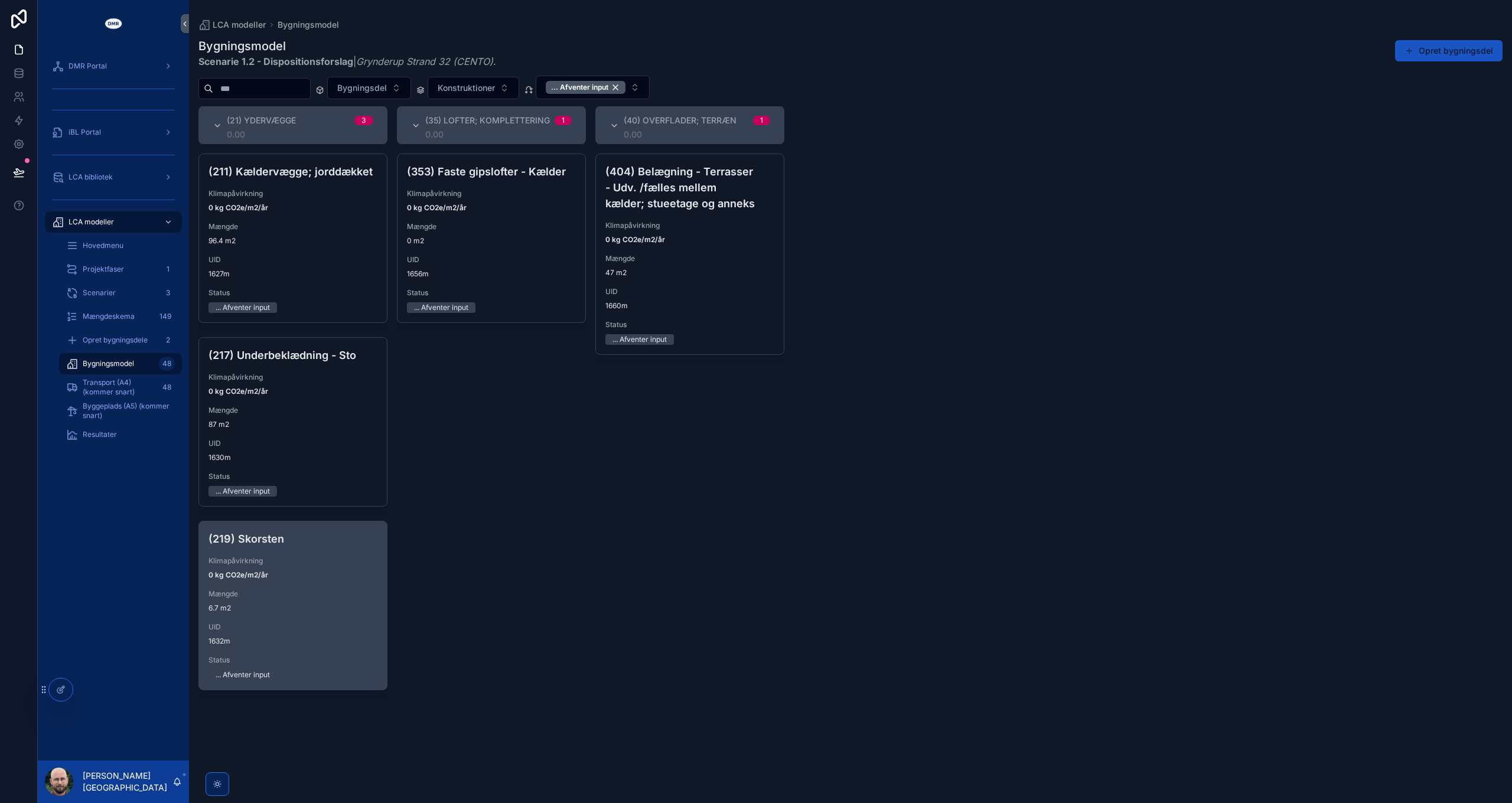
click at [315, 610] on span "6.7 m2" at bounding box center [293, 608] width 169 height 9
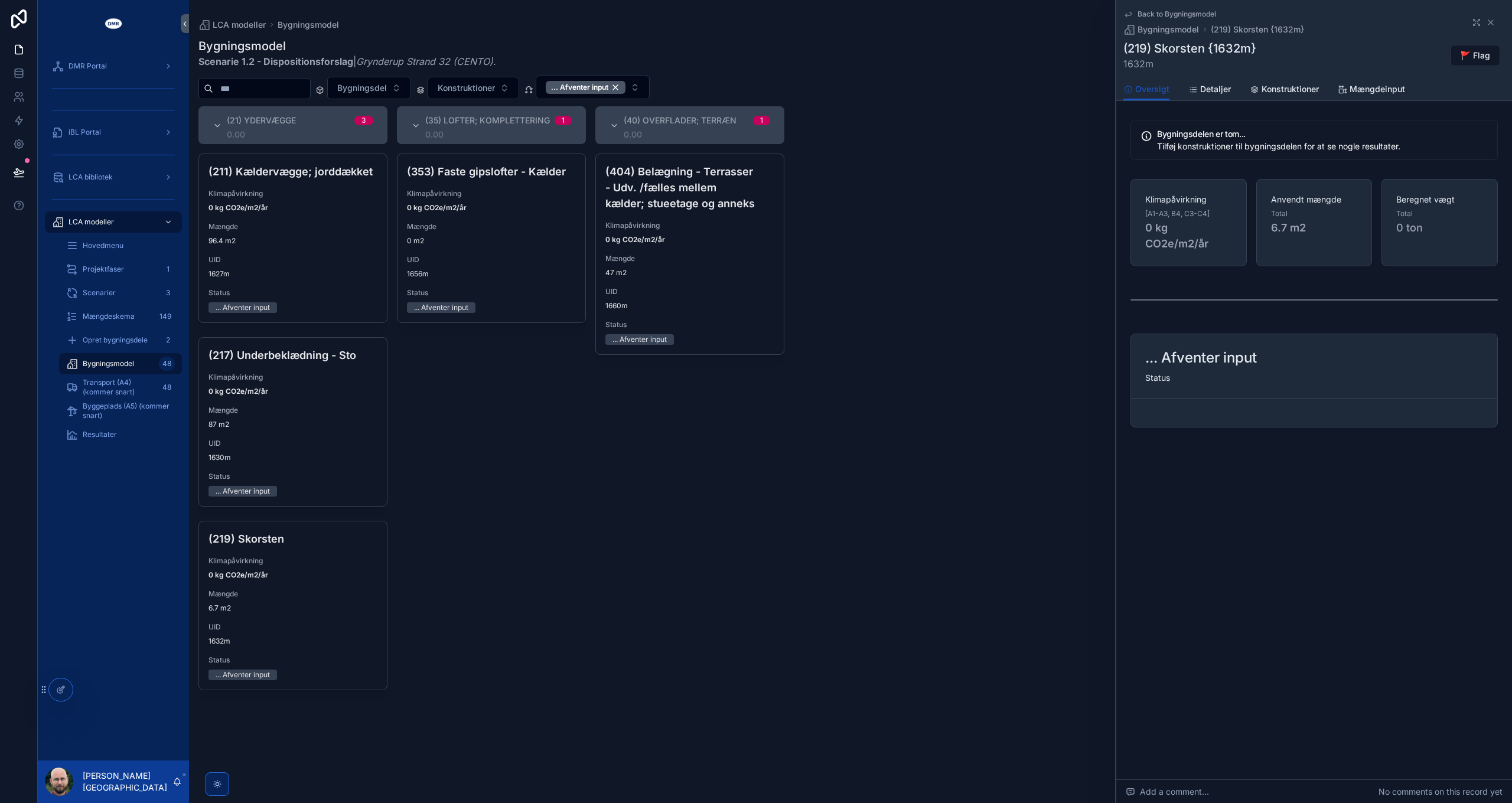
click at [1293, 88] on span "Konstruktioner" at bounding box center [1290, 89] width 58 height 12
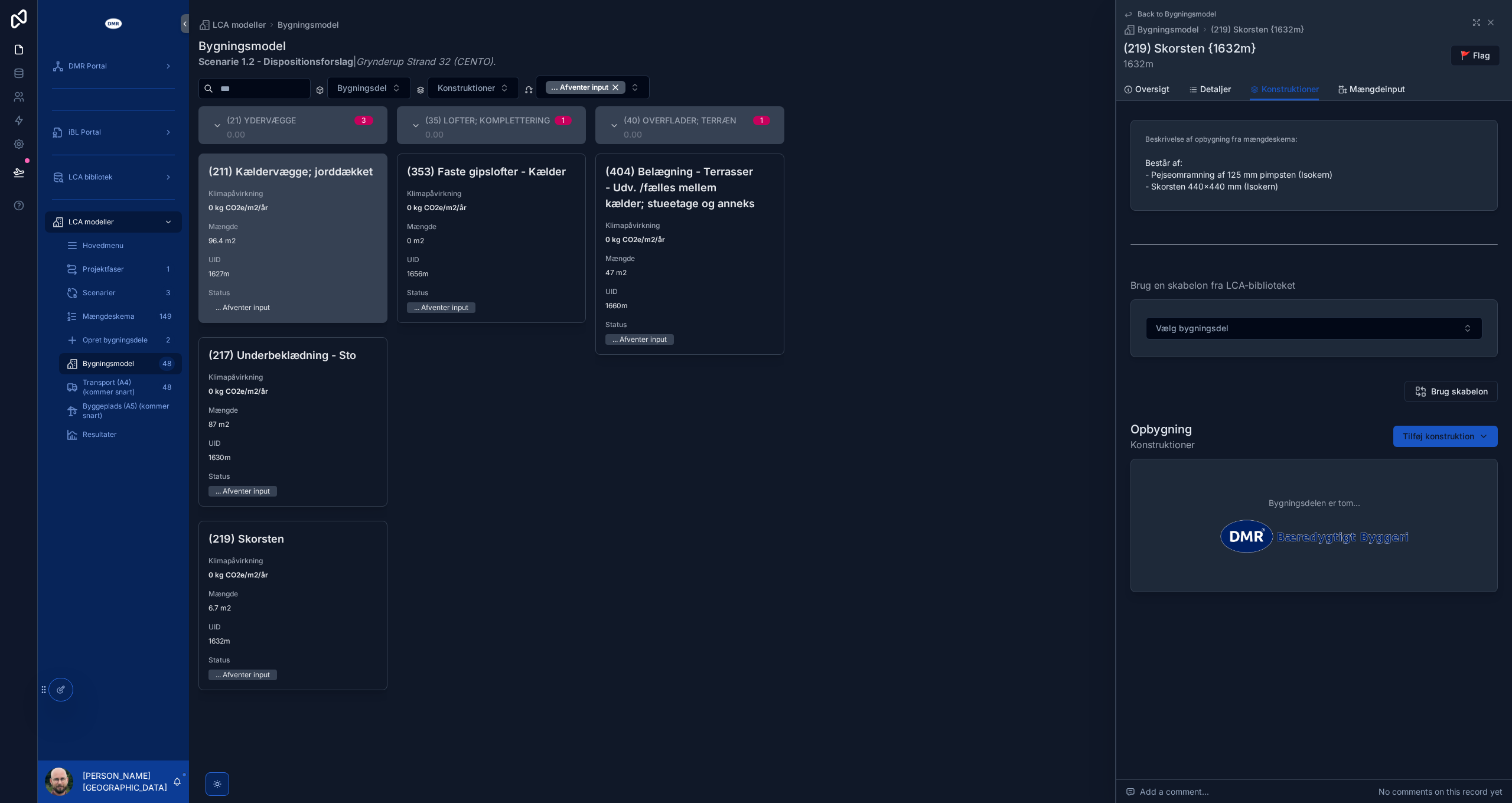
click at [219, 213] on div "(211) Kældervægge; jorddækket Klimapåvirkning 0 kg CO2e/m2/år Mængde 96.4 m2 UI…" at bounding box center [293, 237] width 188 height 168
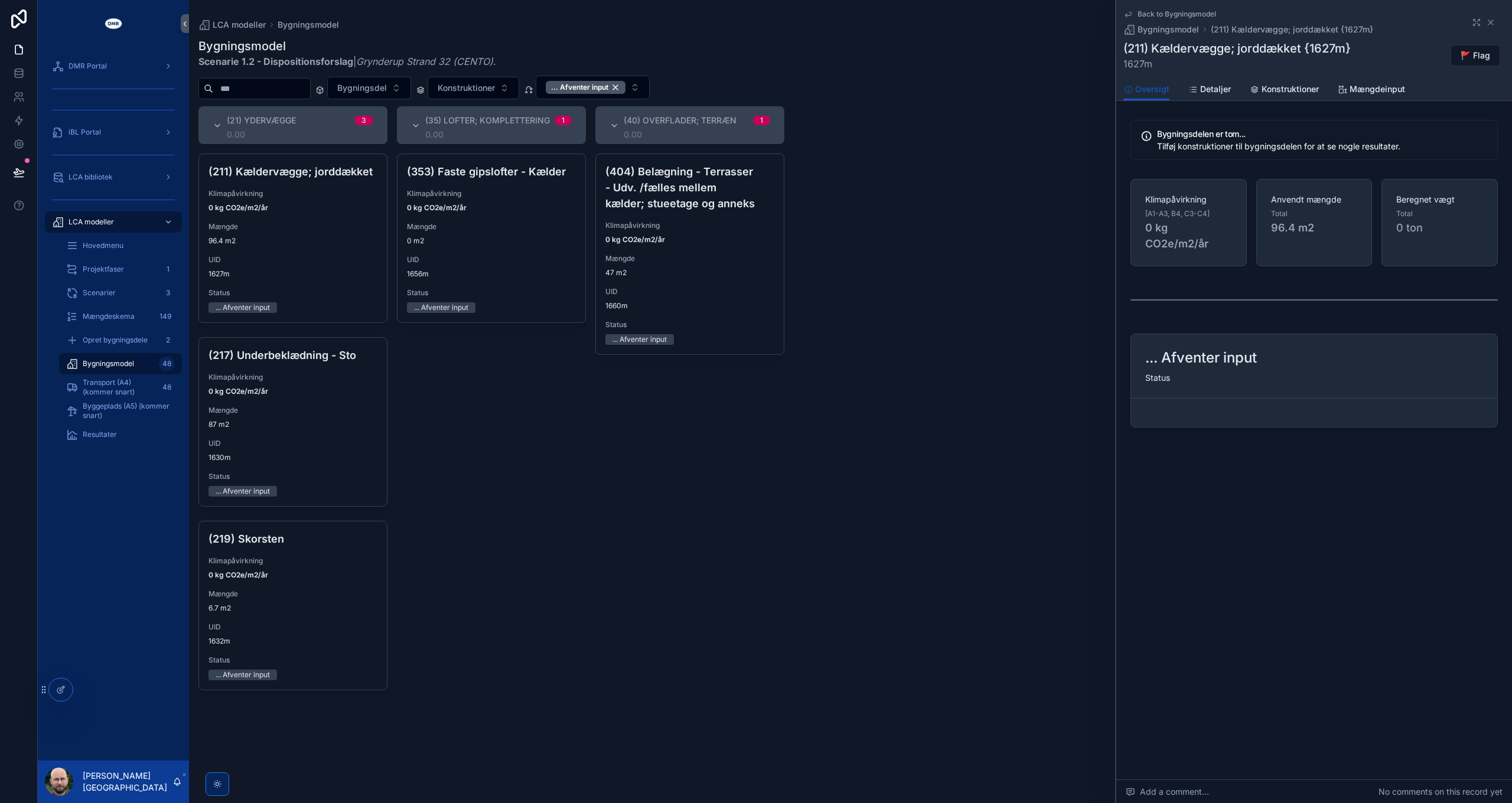
click at [1298, 84] on span "Konstruktioner" at bounding box center [1290, 89] width 58 height 12
